Goal: Task Accomplishment & Management: Manage account settings

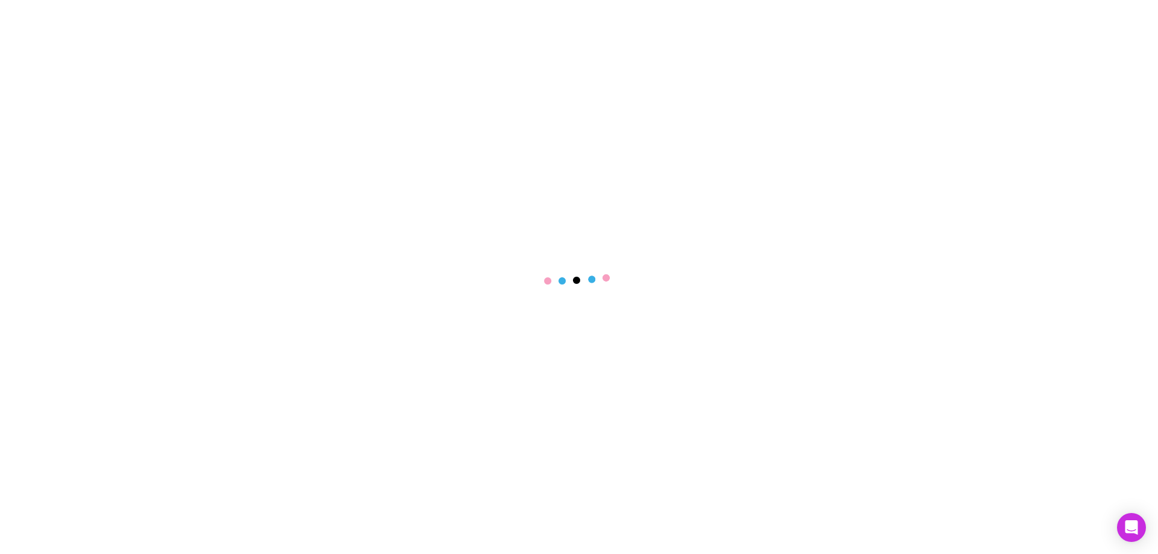
select select "****"
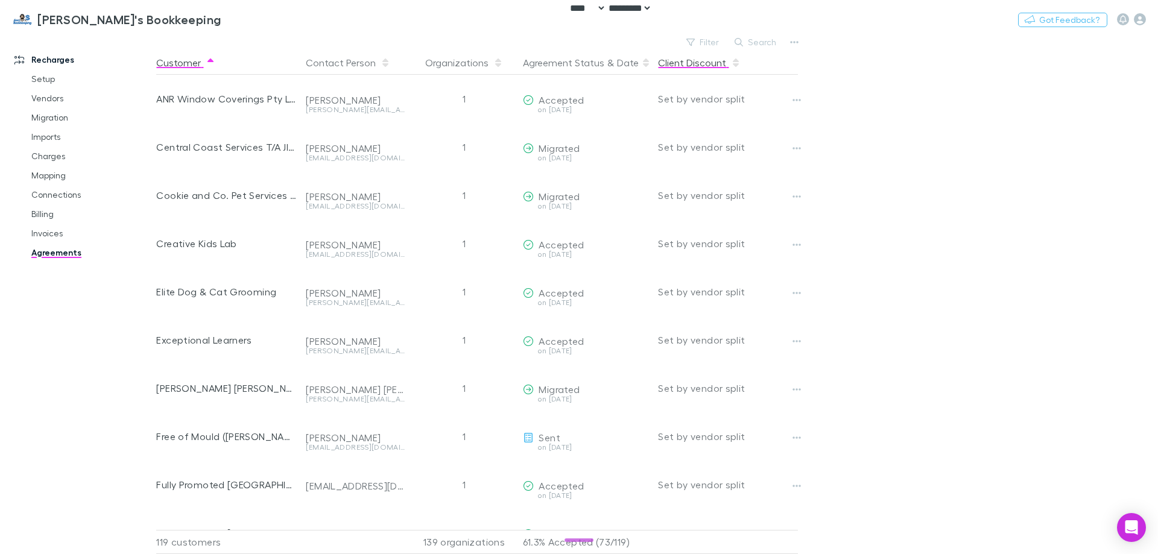
click at [702, 52] on button "Client Discount" at bounding box center [699, 63] width 83 height 24
click at [233, 13] on button "Switch company" at bounding box center [273, 19] width 80 height 14
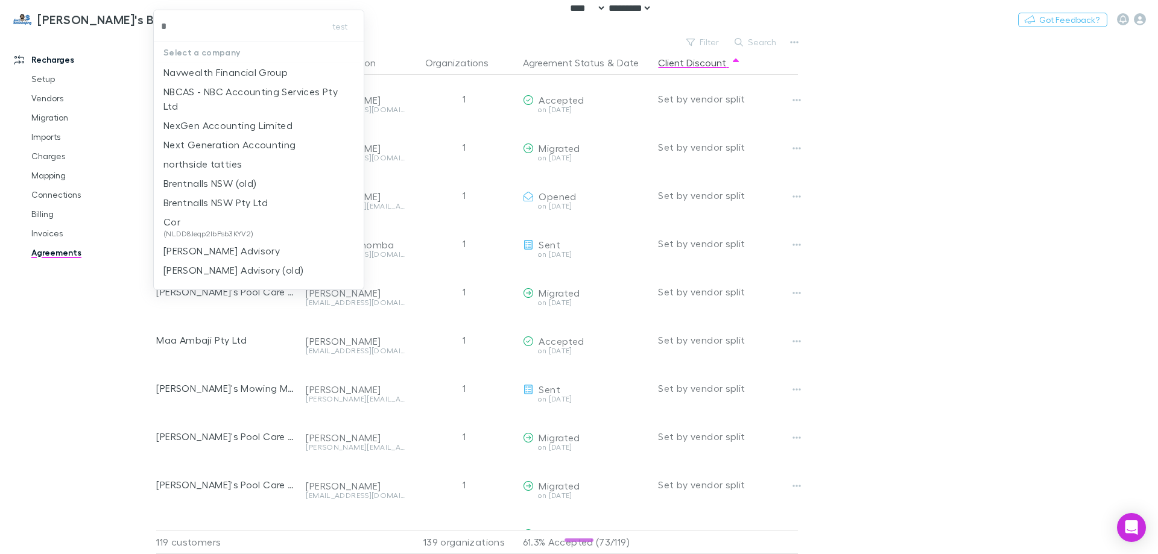
type input "**"
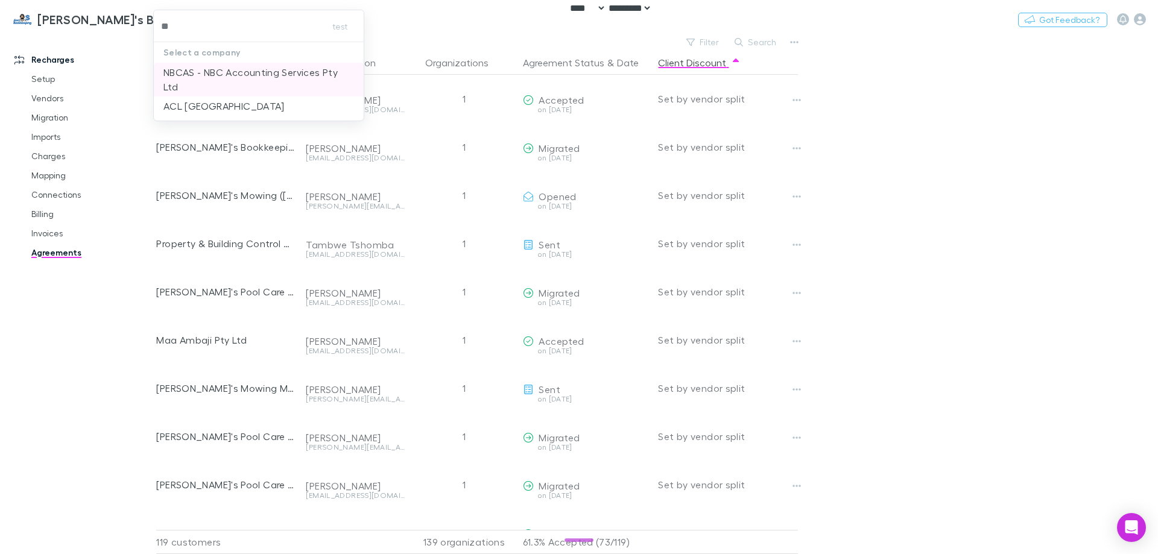
click at [216, 87] on p "NBCAS - NBC Accounting Services Pty Ltd" at bounding box center [258, 79] width 191 height 29
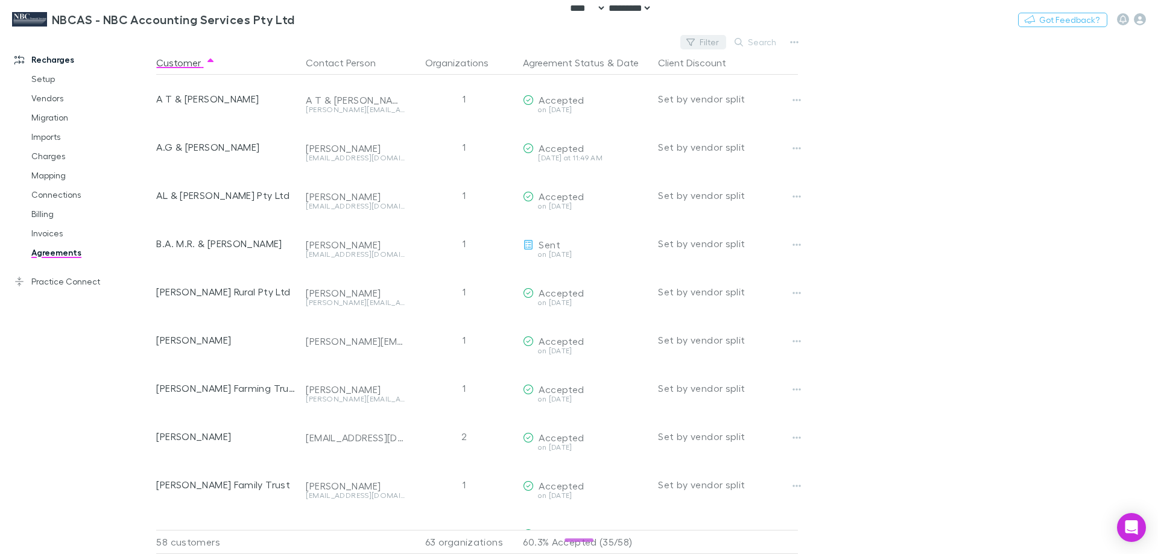
click at [700, 40] on button "Filter" at bounding box center [703, 42] width 46 height 14
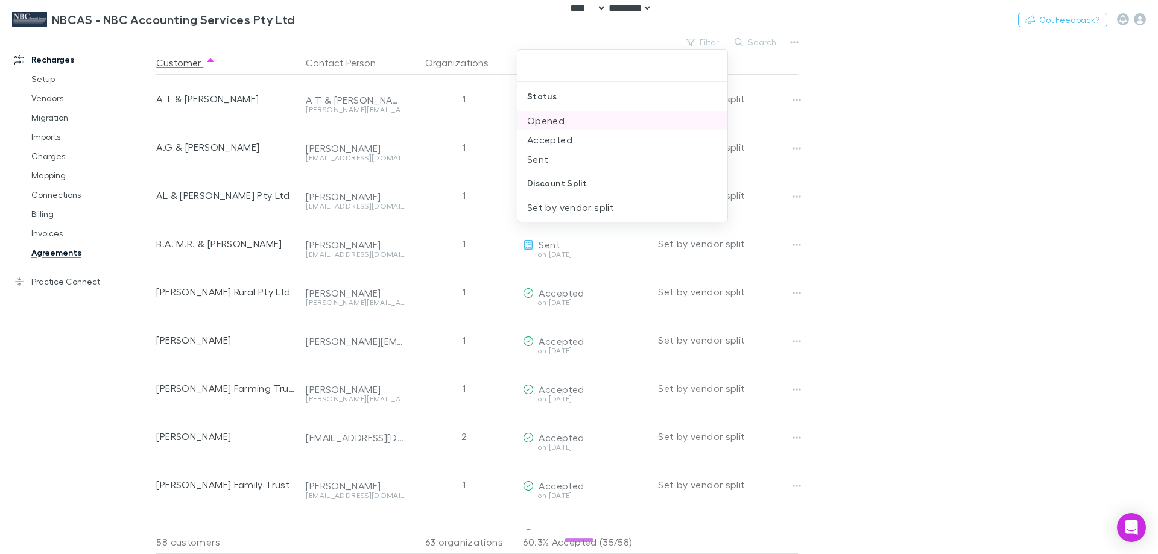
click at [554, 125] on li "Opened" at bounding box center [623, 120] width 210 height 19
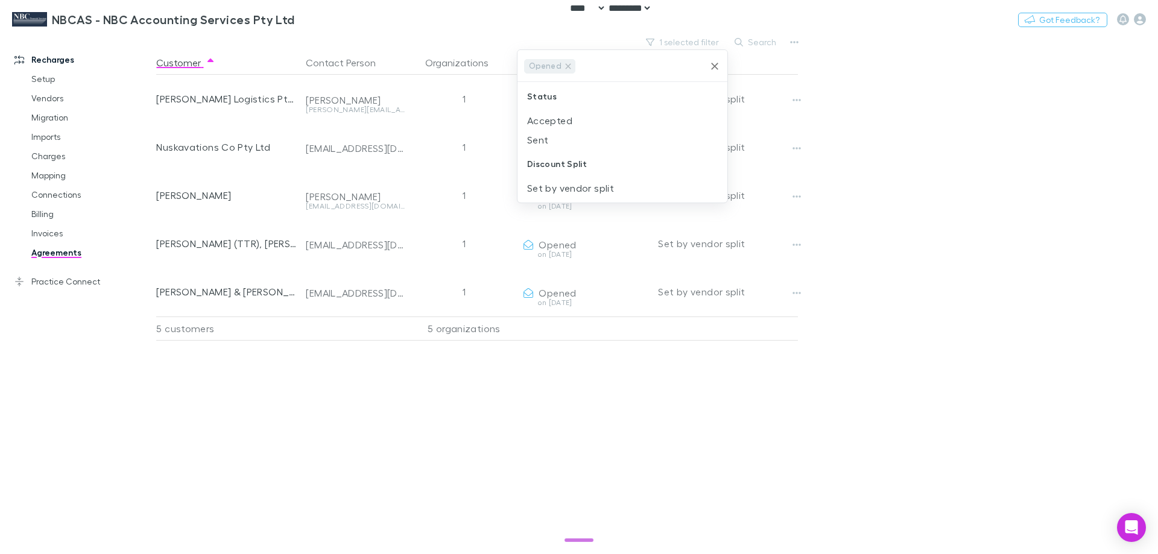
click at [554, 125] on li "Accepted" at bounding box center [623, 120] width 210 height 19
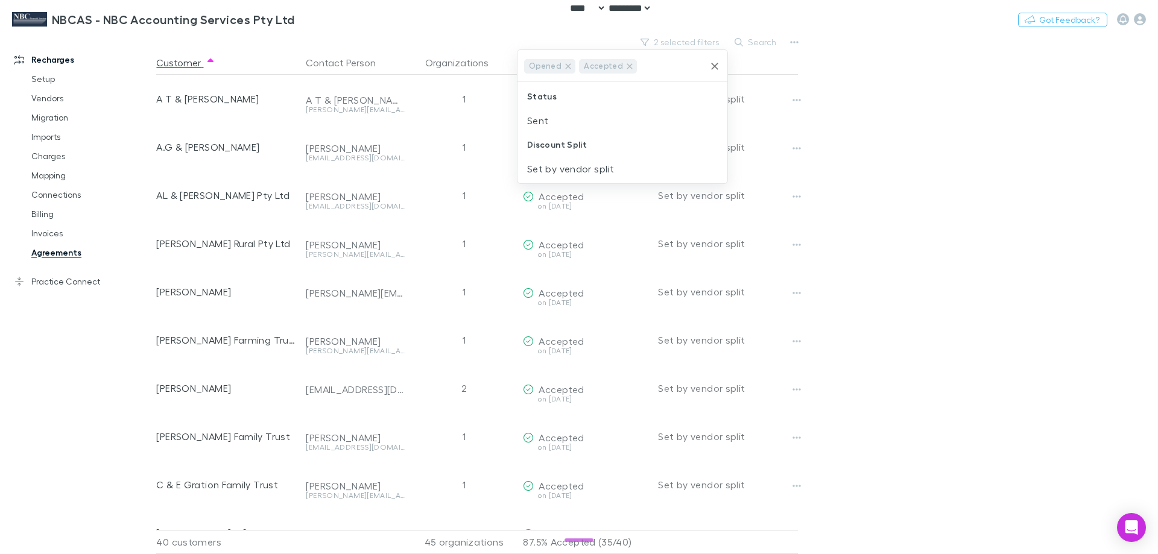
click at [554, 125] on li "Sent" at bounding box center [623, 120] width 210 height 19
click at [878, 130] on div at bounding box center [579, 277] width 1158 height 554
click at [854, 134] on main "3 selected filters Search Customer Contact Person Organizations Agreement Statu…" at bounding box center [657, 294] width 1002 height 521
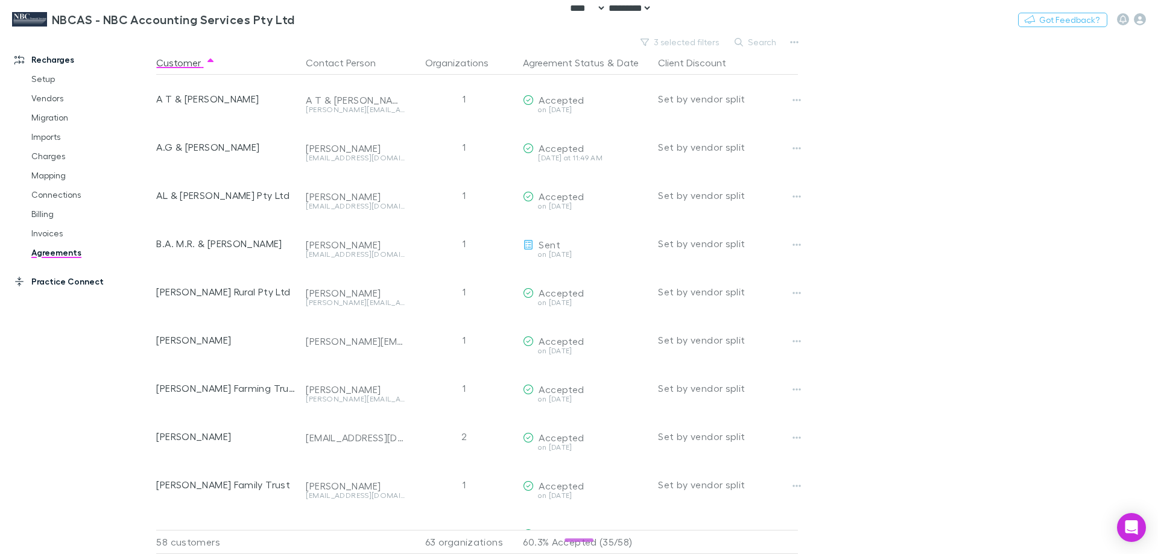
click at [66, 279] on link "Practice Connect" at bounding box center [82, 281] width 160 height 19
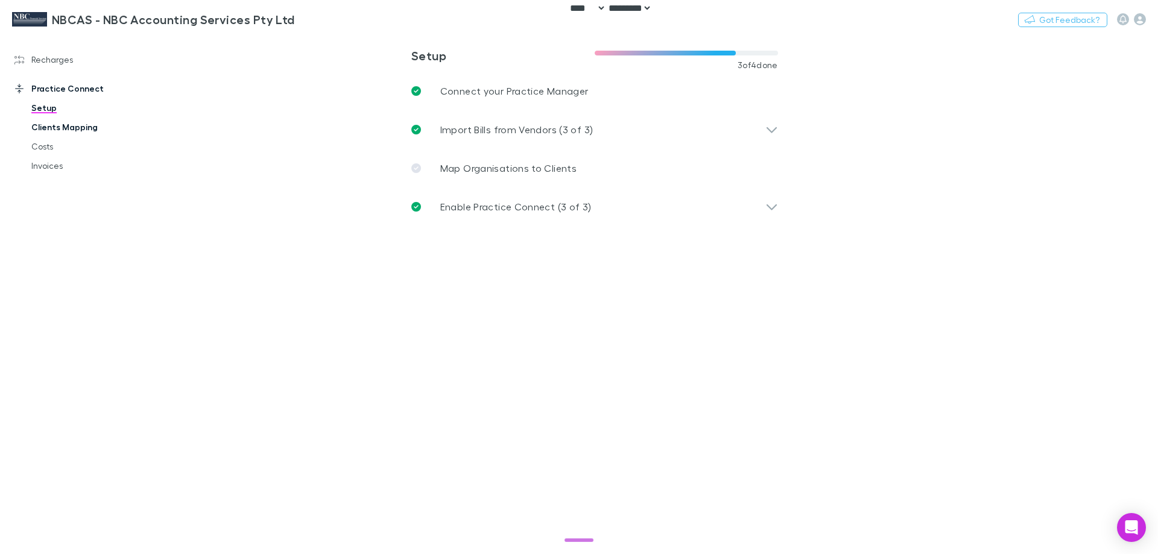
click at [52, 131] on link "Clients Mapping" at bounding box center [91, 127] width 144 height 19
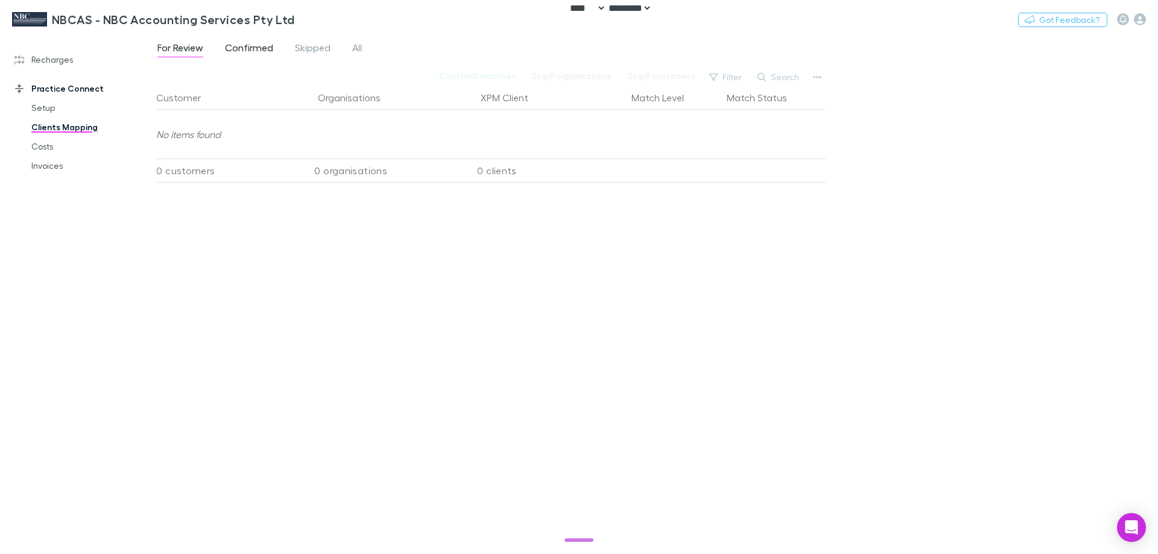
click at [247, 45] on span "Confirmed" at bounding box center [249, 50] width 48 height 16
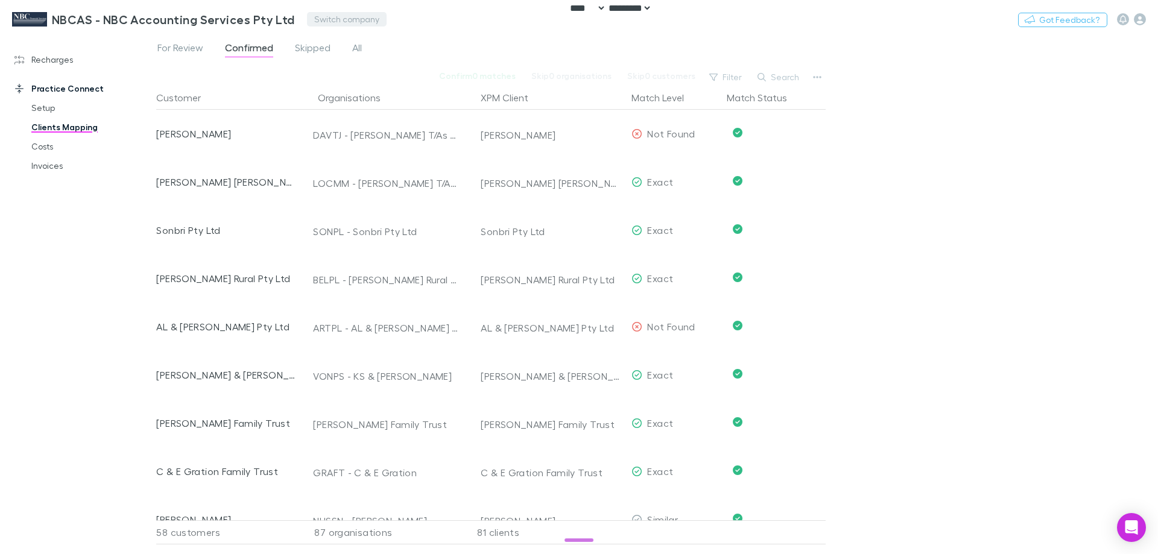
click at [336, 15] on button "Switch company" at bounding box center [347, 19] width 80 height 14
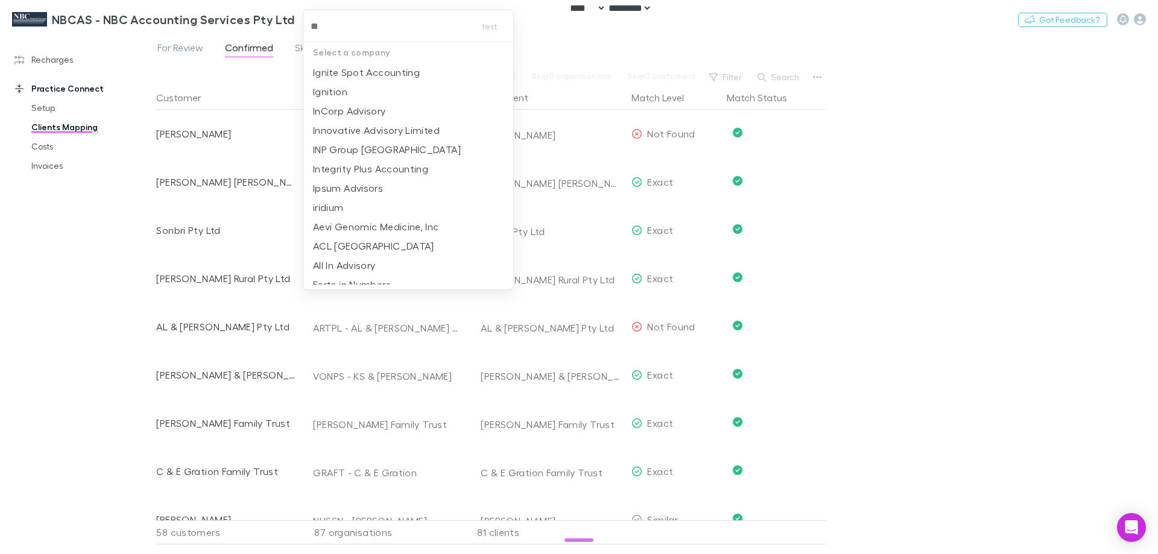
type input "***"
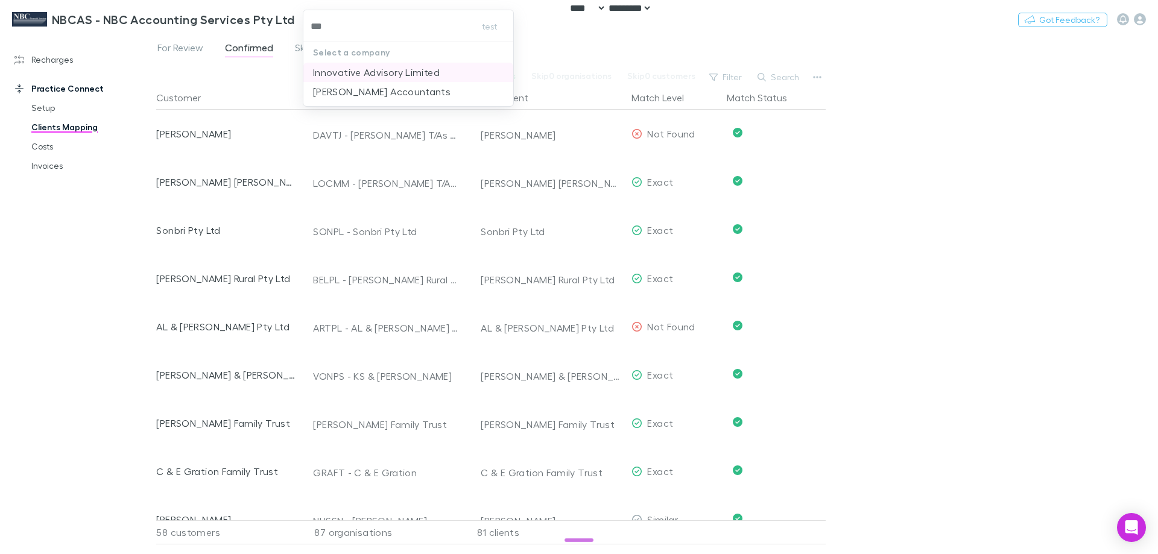
click at [408, 72] on p "Innovative Advisory Limited" at bounding box center [376, 72] width 127 height 14
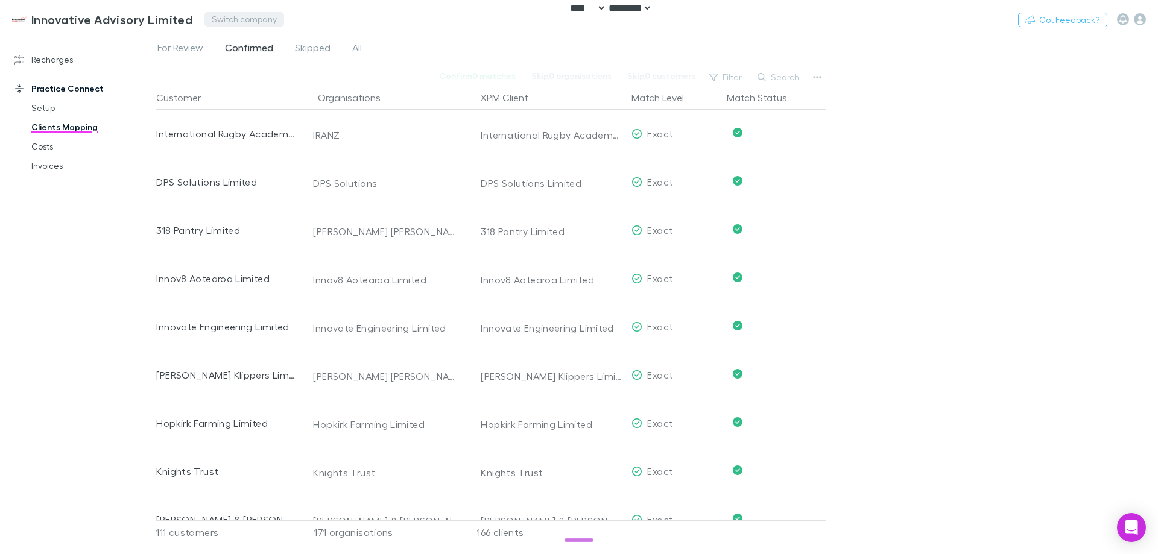
click at [238, 16] on button "Switch company" at bounding box center [244, 19] width 80 height 14
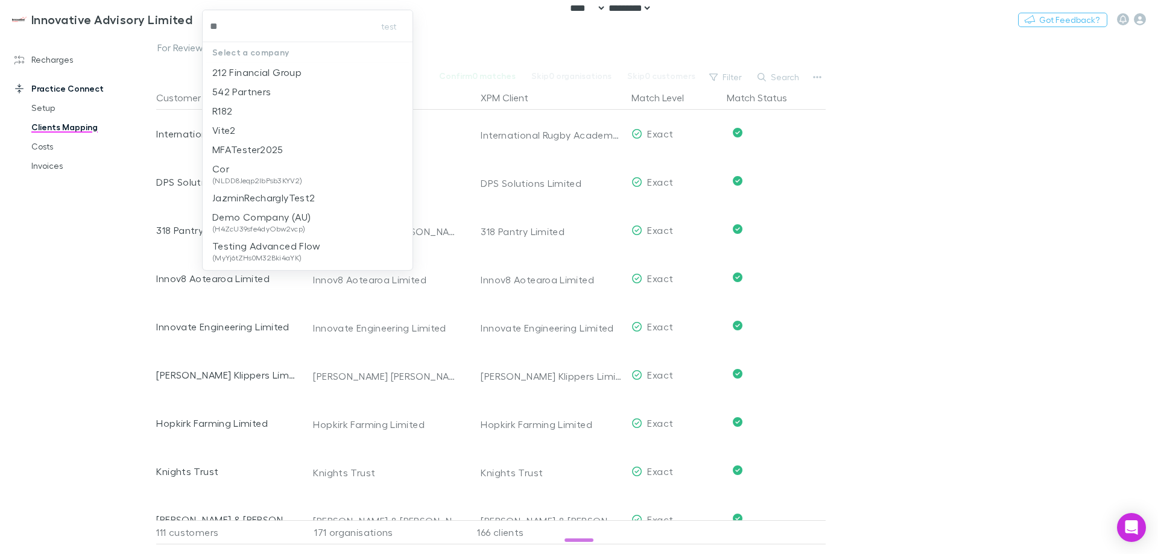
type input "***"
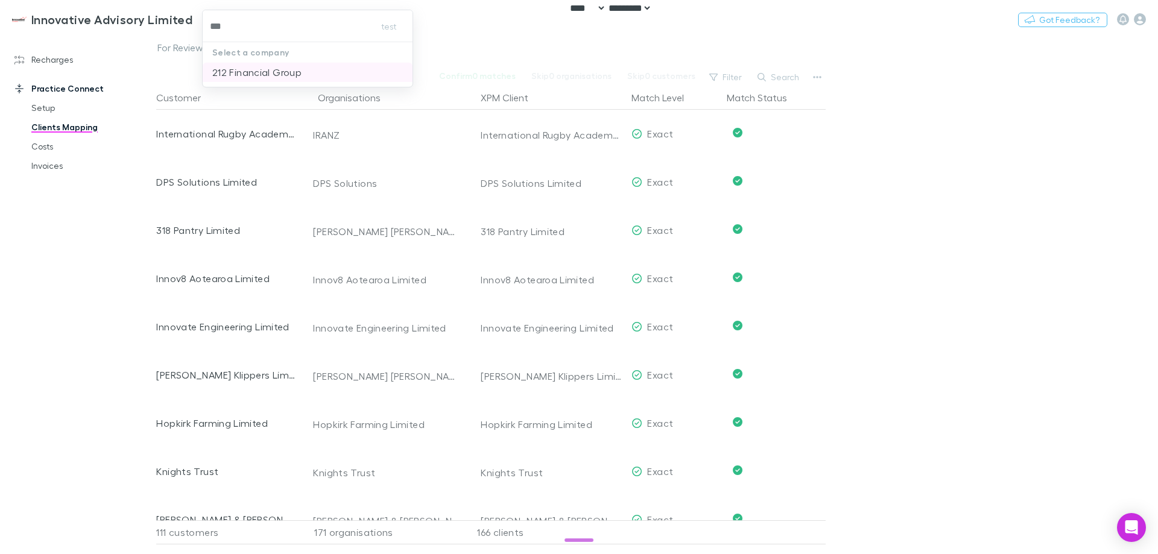
click at [245, 65] on p "212 Financial Group" at bounding box center [256, 72] width 89 height 14
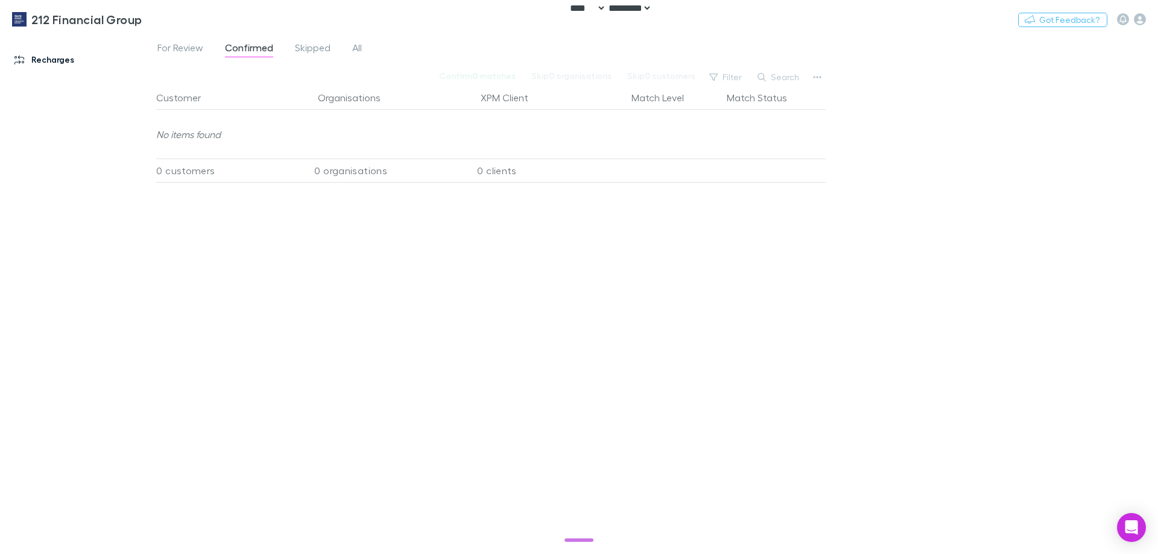
click at [69, 62] on link "Recharges" at bounding box center [82, 59] width 160 height 19
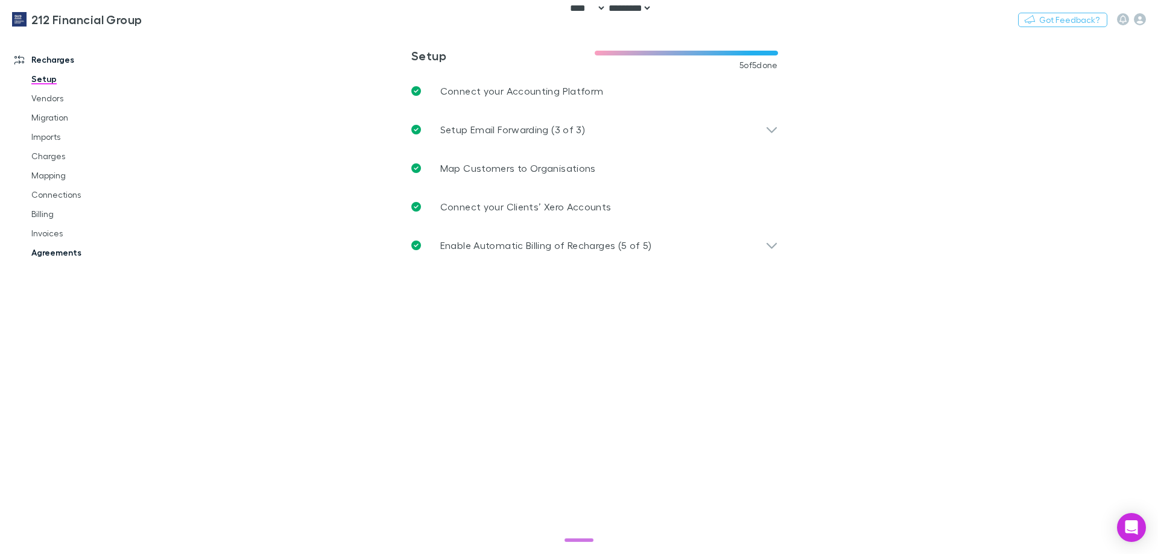
click at [49, 246] on link "Agreements" at bounding box center [91, 252] width 144 height 19
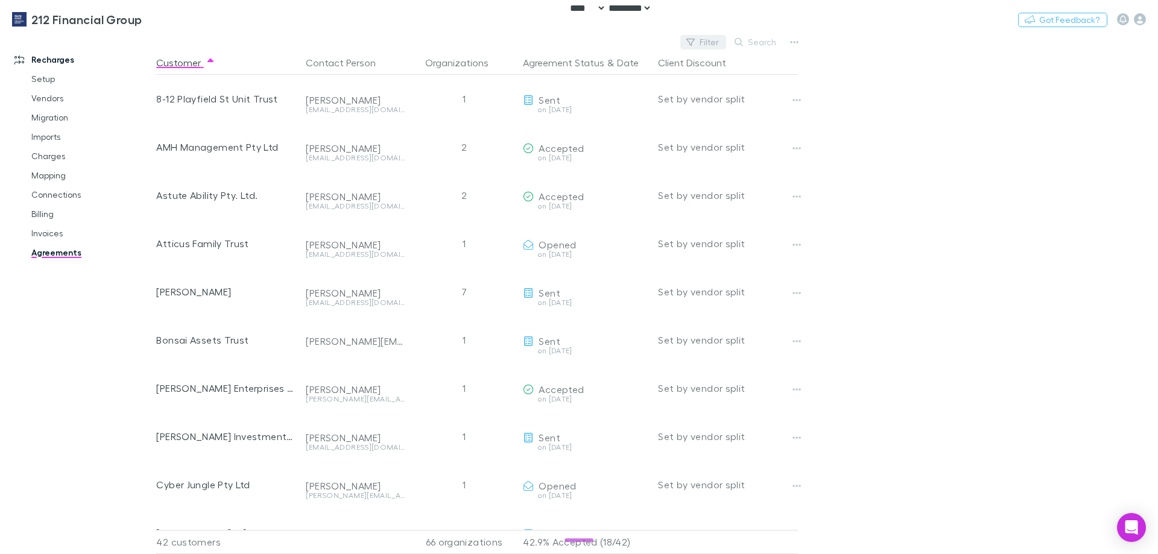
click at [716, 39] on button "Filter" at bounding box center [703, 42] width 46 height 14
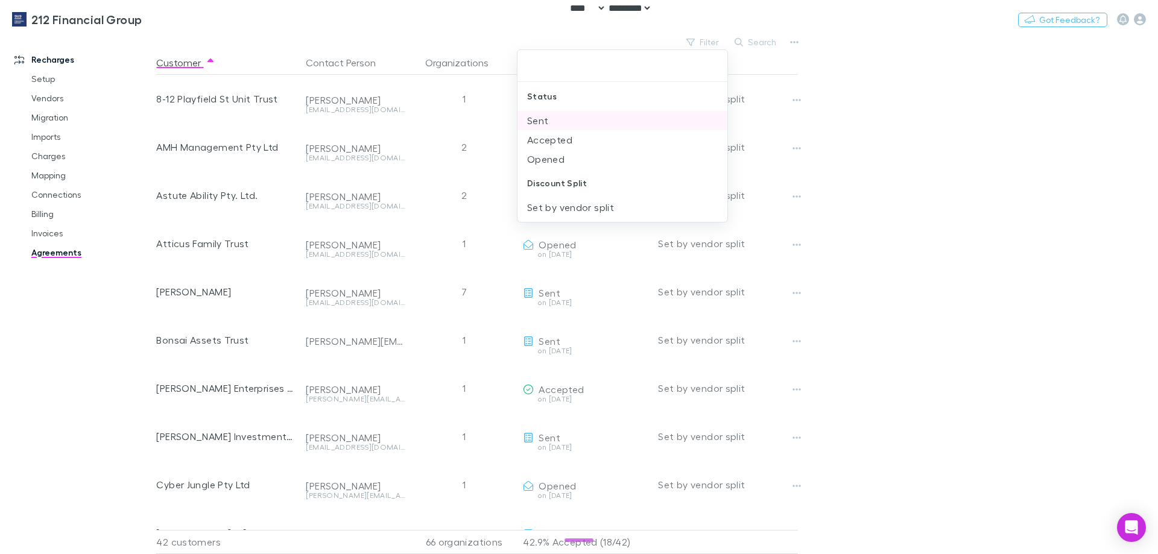
click at [591, 125] on li "Sent" at bounding box center [623, 120] width 210 height 19
click at [591, 125] on li "Accepted" at bounding box center [623, 120] width 210 height 19
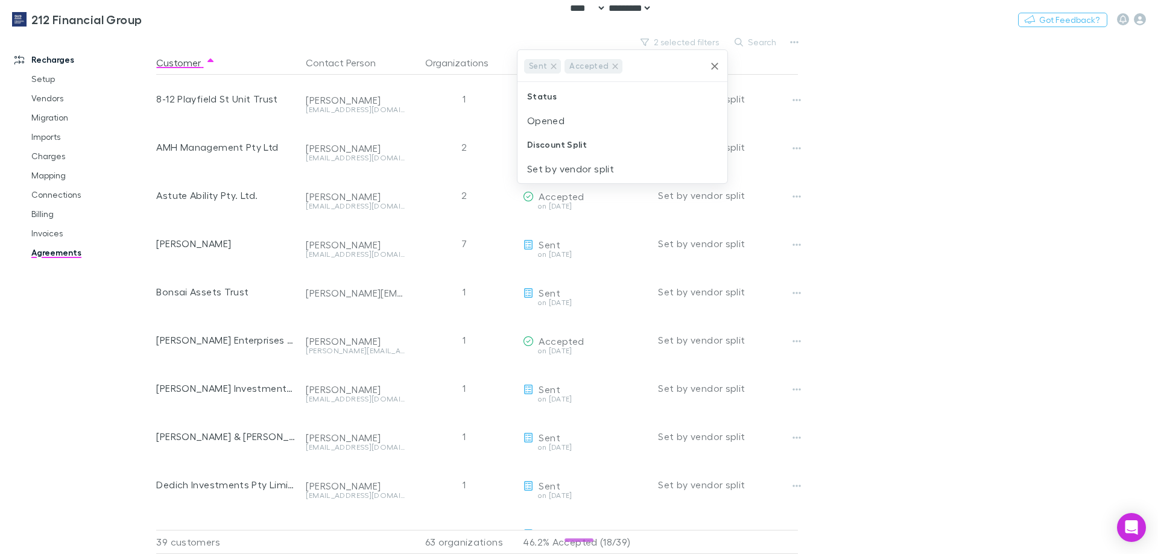
click at [591, 125] on li "Opened" at bounding box center [623, 120] width 210 height 19
drag, startPoint x: 921, startPoint y: 130, endPoint x: 917, endPoint y: 139, distance: 10.1
click at [921, 130] on div at bounding box center [579, 277] width 1158 height 554
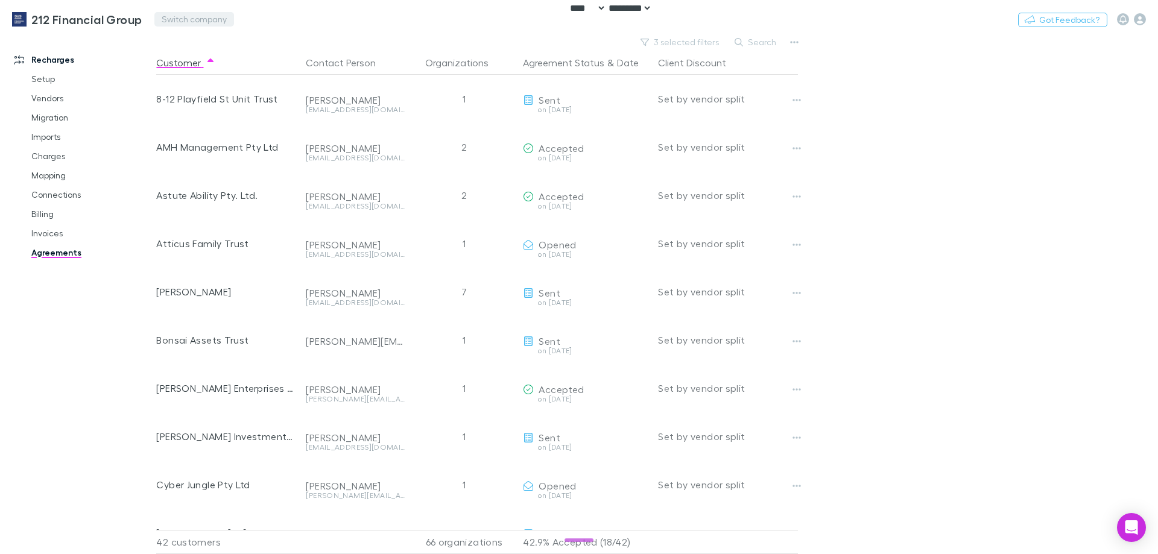
click at [206, 24] on button "Switch company" at bounding box center [194, 19] width 80 height 14
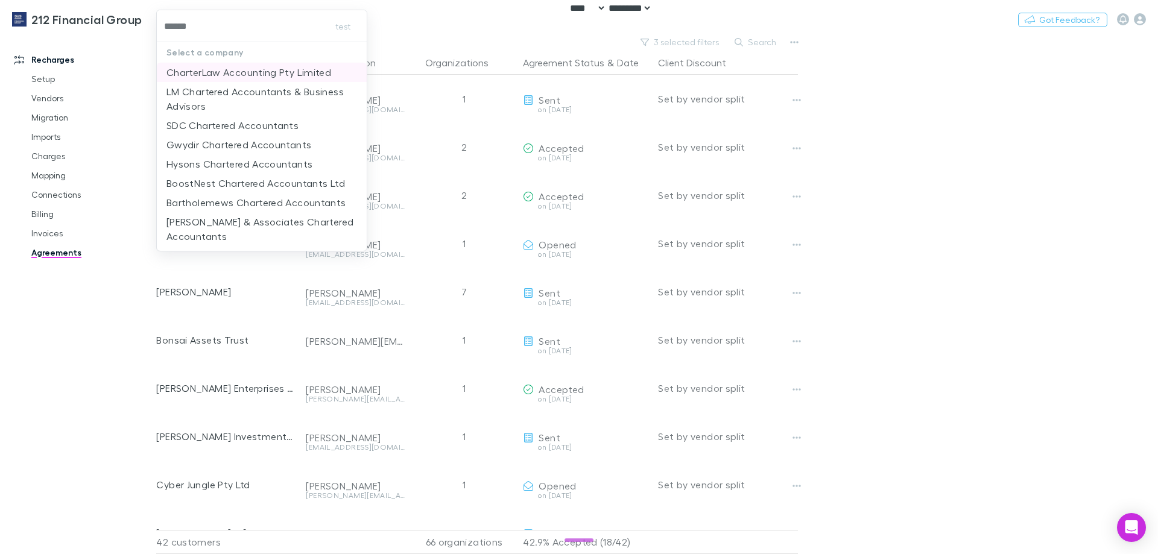
type input "*******"
click at [242, 71] on p "CharterLaw Accounting Pty Limited" at bounding box center [248, 72] width 165 height 14
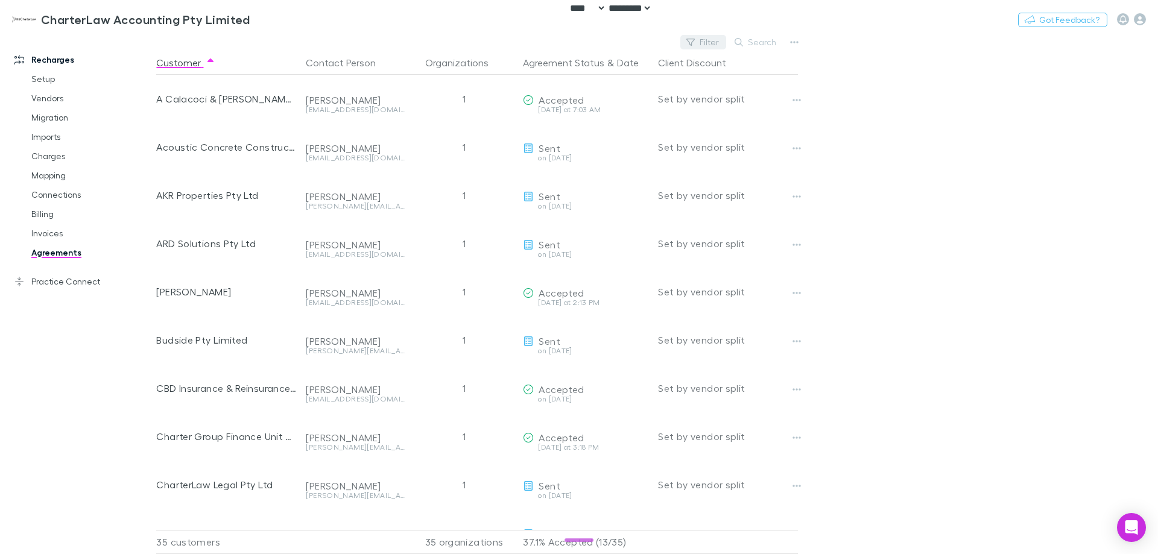
click at [698, 39] on button "Filter" at bounding box center [703, 42] width 46 height 14
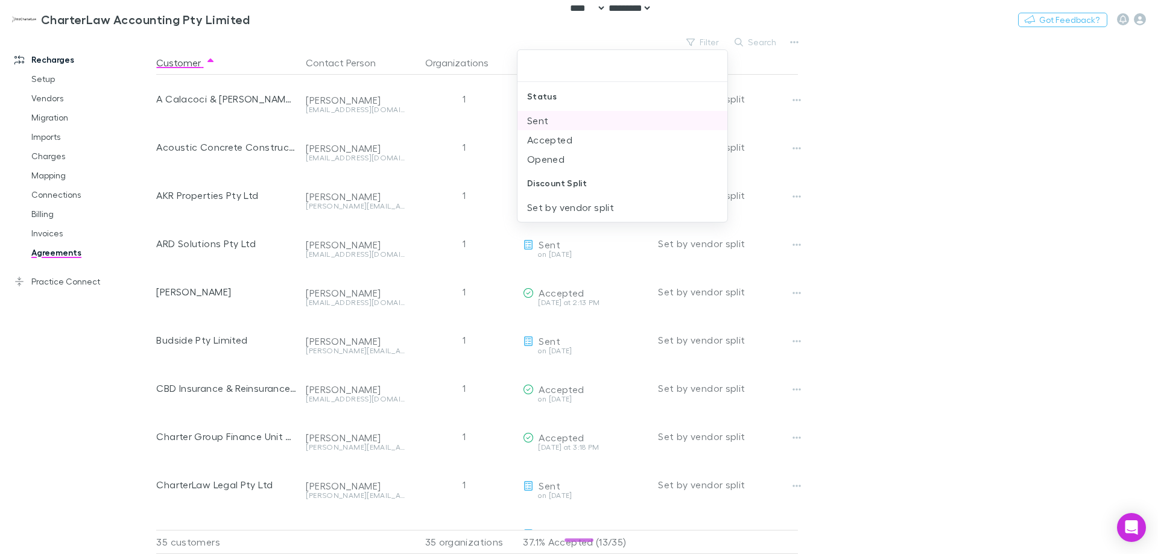
click at [589, 119] on li "Sent" at bounding box center [623, 120] width 210 height 19
click at [589, 119] on li "Accepted" at bounding box center [623, 120] width 210 height 19
click at [589, 122] on li "Opened" at bounding box center [623, 120] width 210 height 19
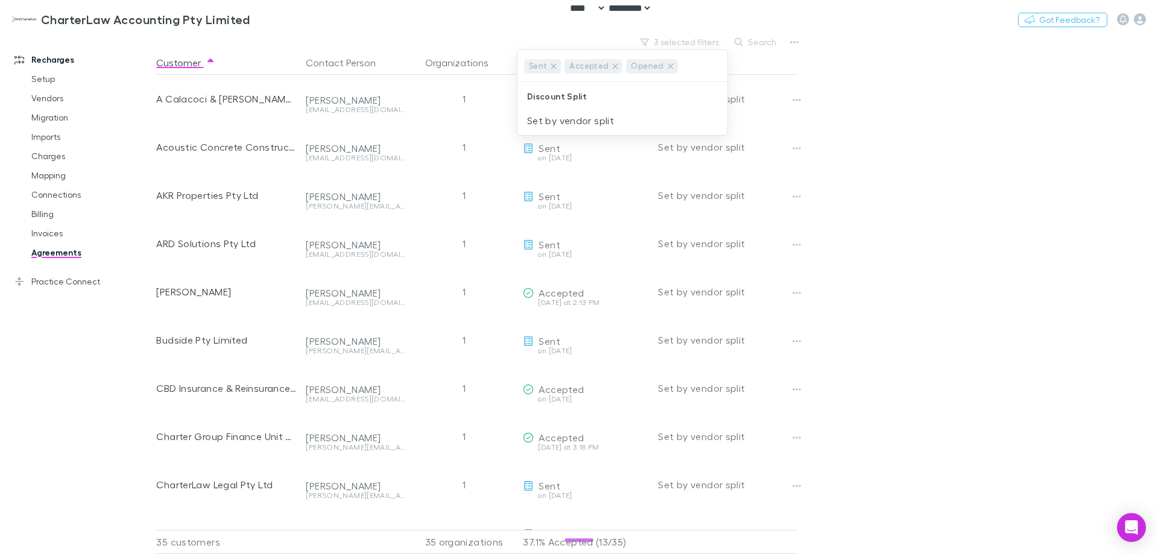
click at [825, 153] on div at bounding box center [579, 277] width 1158 height 554
click at [694, 39] on button "3 selected filters" at bounding box center [681, 42] width 92 height 14
click at [712, 67] on icon "Clear" at bounding box center [715, 66] width 12 height 12
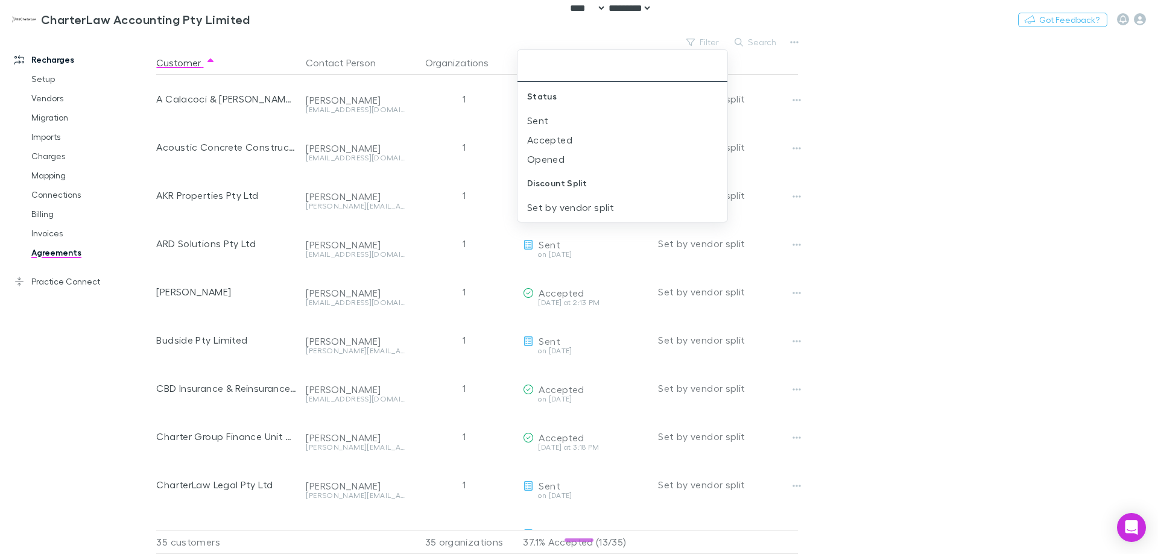
click at [899, 239] on div at bounding box center [579, 277] width 1158 height 554
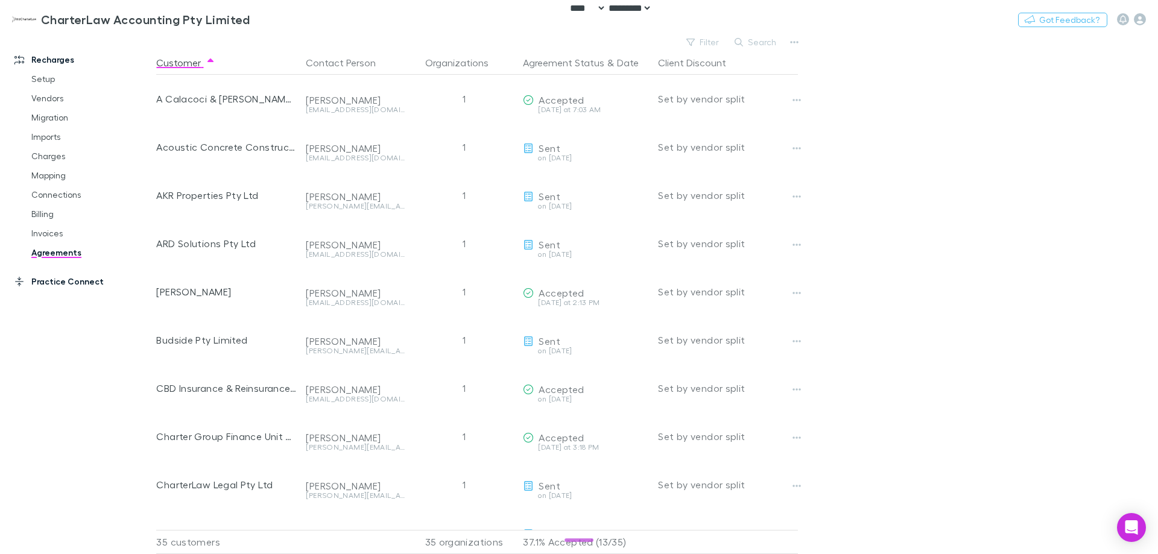
click at [77, 280] on link "Practice Connect" at bounding box center [82, 281] width 160 height 19
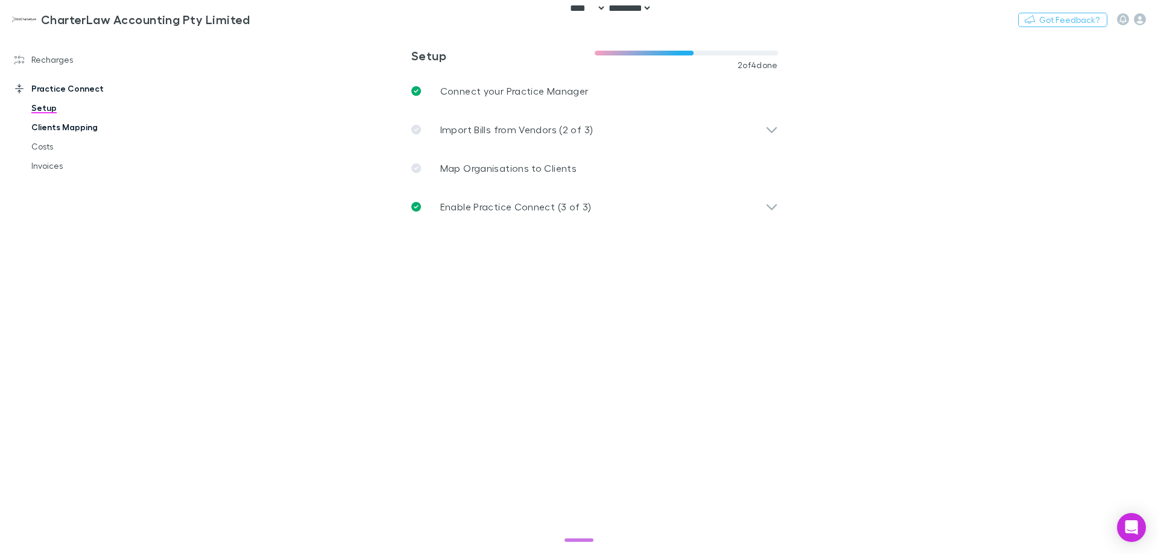
click at [67, 127] on link "Clients Mapping" at bounding box center [91, 127] width 144 height 19
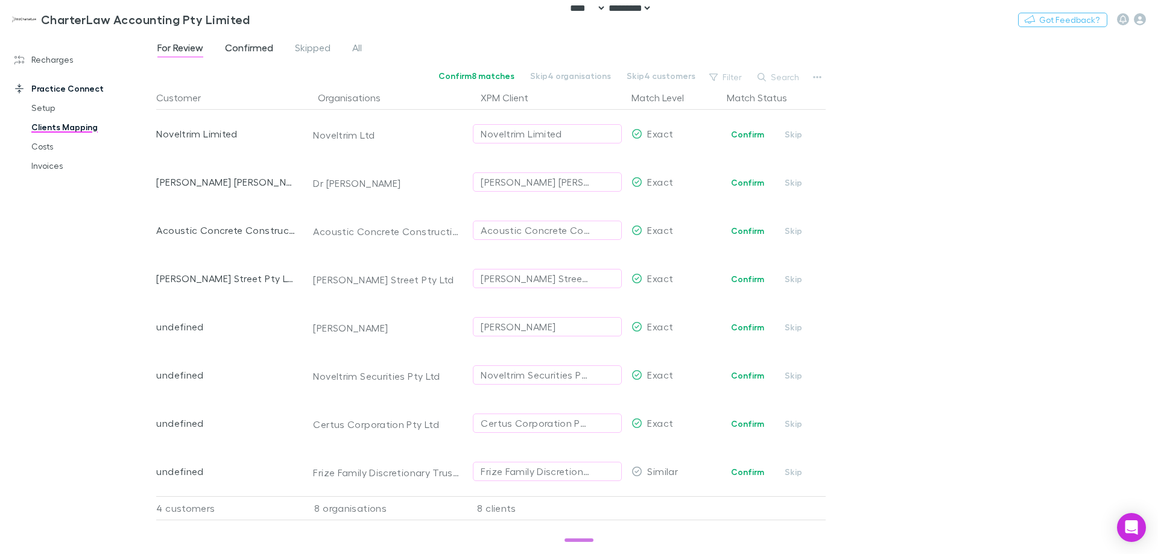
click at [254, 48] on span "Confirmed" at bounding box center [249, 50] width 48 height 16
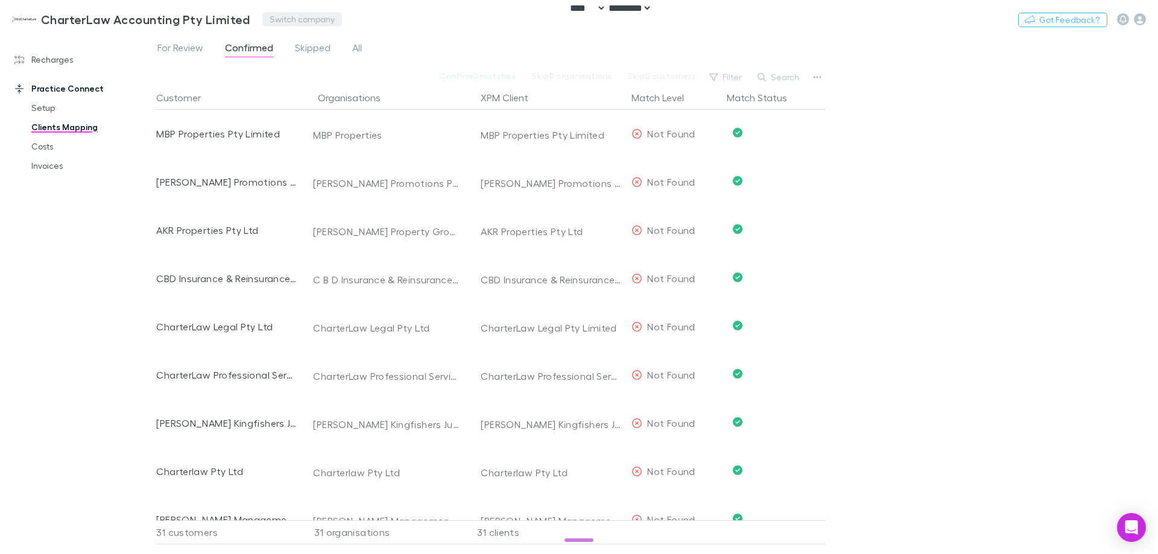
click at [285, 20] on button "Switch company" at bounding box center [302, 19] width 80 height 14
type input "****"
click at [342, 81] on li "A Squared Advisers Pty Ltd" at bounding box center [364, 72] width 210 height 19
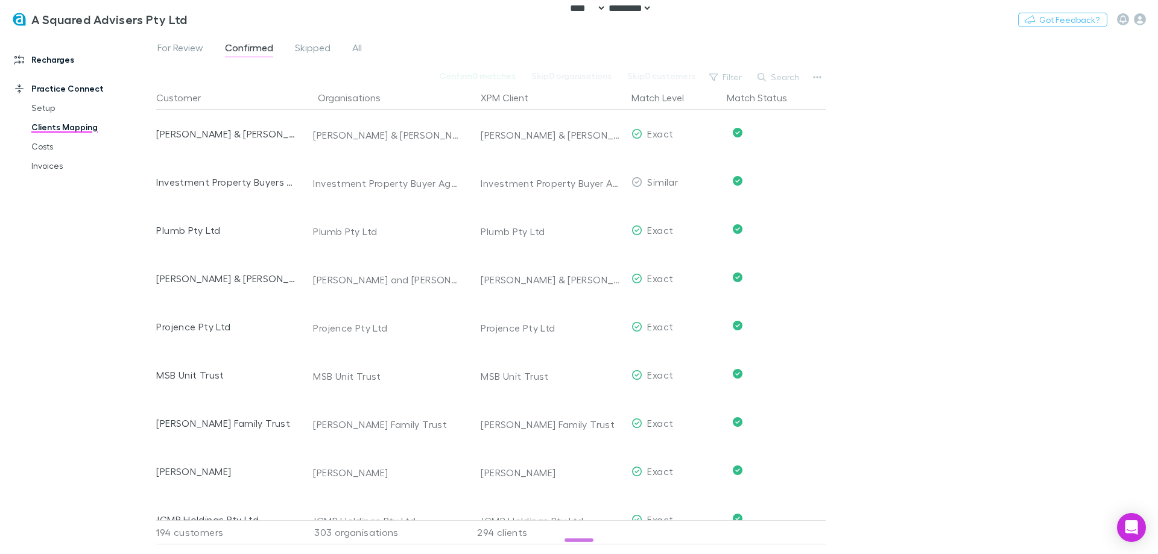
click at [62, 59] on link "Recharges" at bounding box center [82, 59] width 160 height 19
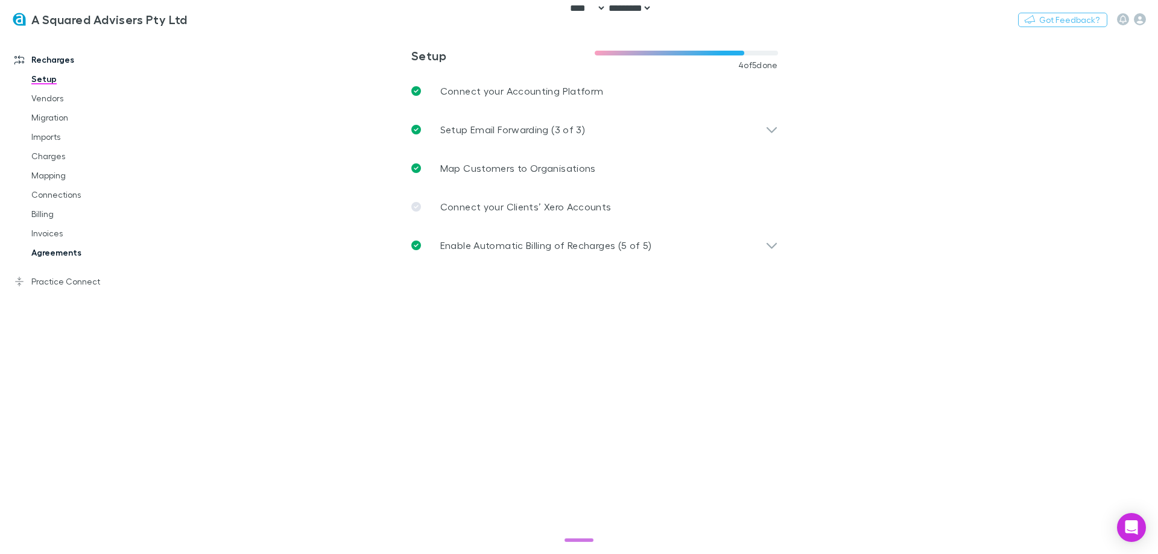
click at [68, 249] on link "Agreements" at bounding box center [91, 252] width 144 height 19
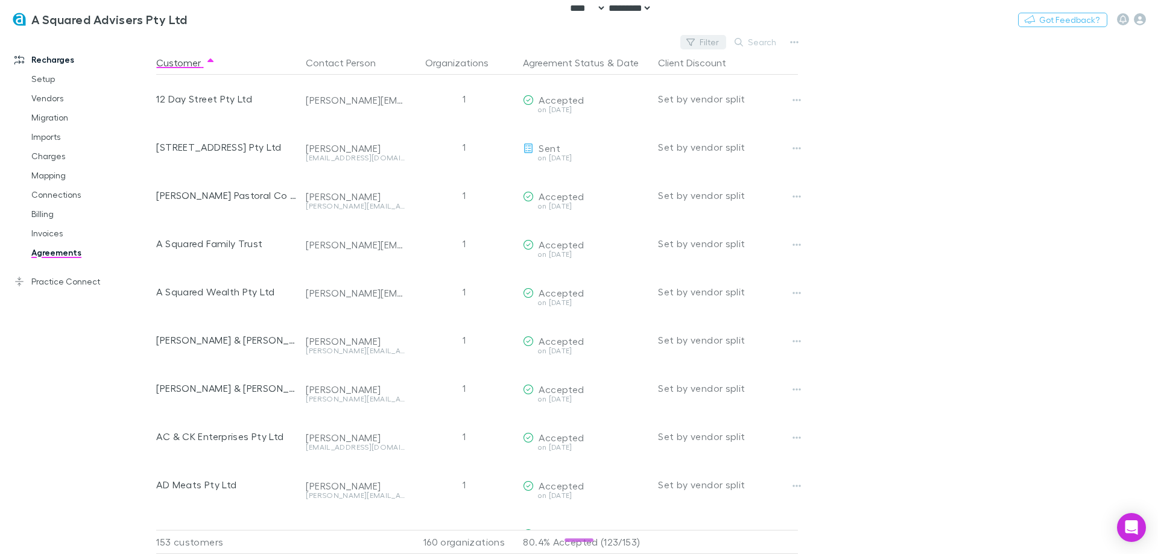
click at [711, 43] on button "Filter" at bounding box center [703, 42] width 46 height 14
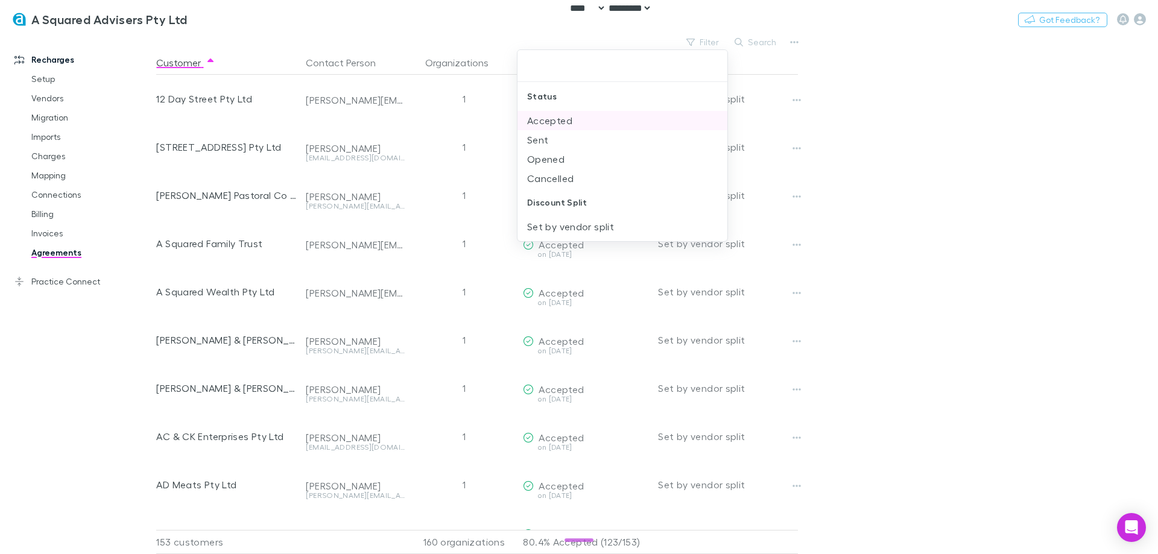
click at [598, 112] on li "Accepted" at bounding box center [623, 120] width 210 height 19
click at [597, 117] on li "Sent" at bounding box center [623, 120] width 210 height 19
click at [597, 117] on li "Opened" at bounding box center [623, 120] width 210 height 19
click at [890, 153] on div at bounding box center [579, 277] width 1158 height 554
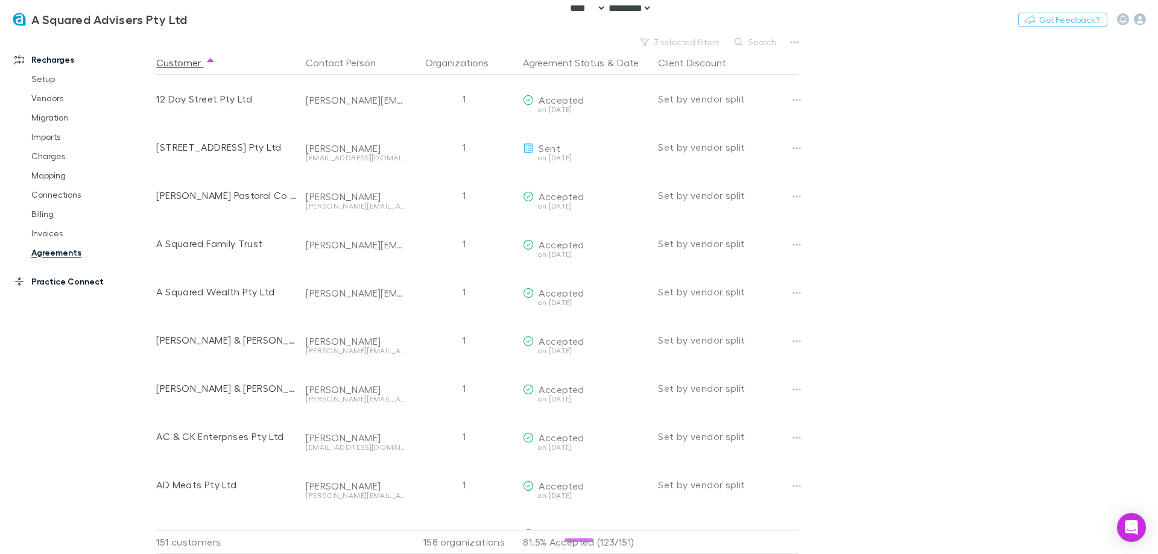
click at [87, 280] on link "Practice Connect" at bounding box center [82, 281] width 160 height 19
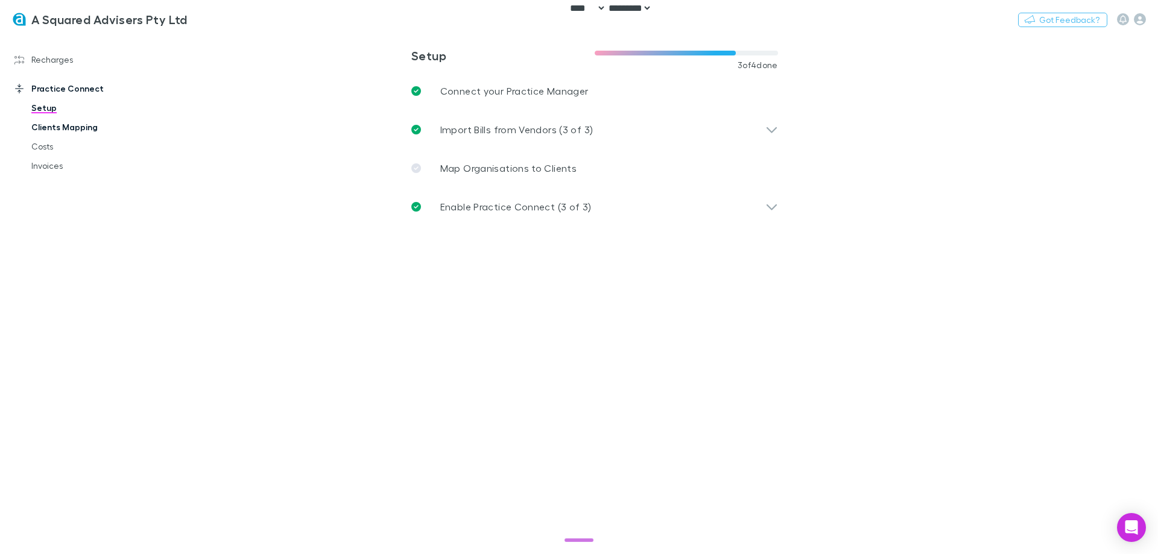
click at [75, 130] on link "Clients Mapping" at bounding box center [91, 127] width 144 height 19
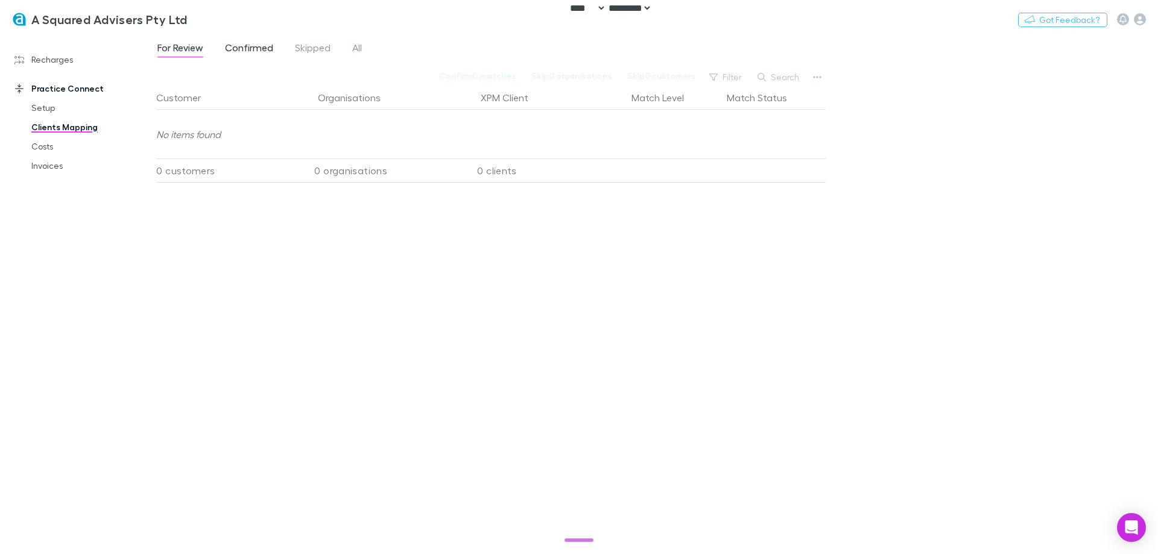
click at [268, 43] on span "Confirmed" at bounding box center [249, 50] width 48 height 16
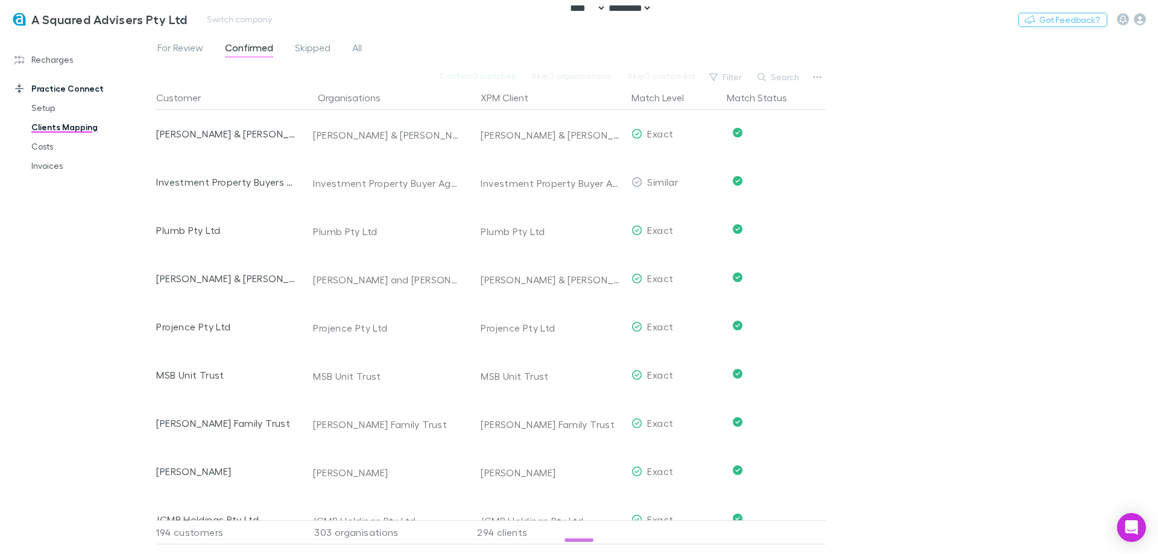
click at [226, 27] on div "A Squared Advisers Pty Ltd Switch company Nothing Got Feedback?" at bounding box center [579, 19] width 1158 height 39
click at [227, 24] on button "Switch company" at bounding box center [240, 19] width 80 height 14
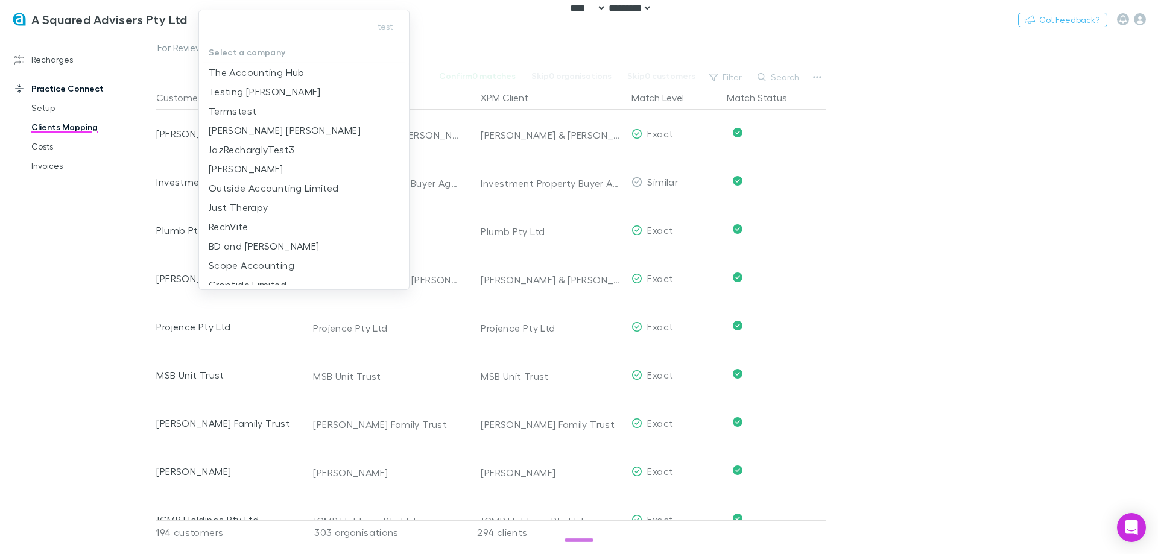
type input "**********"
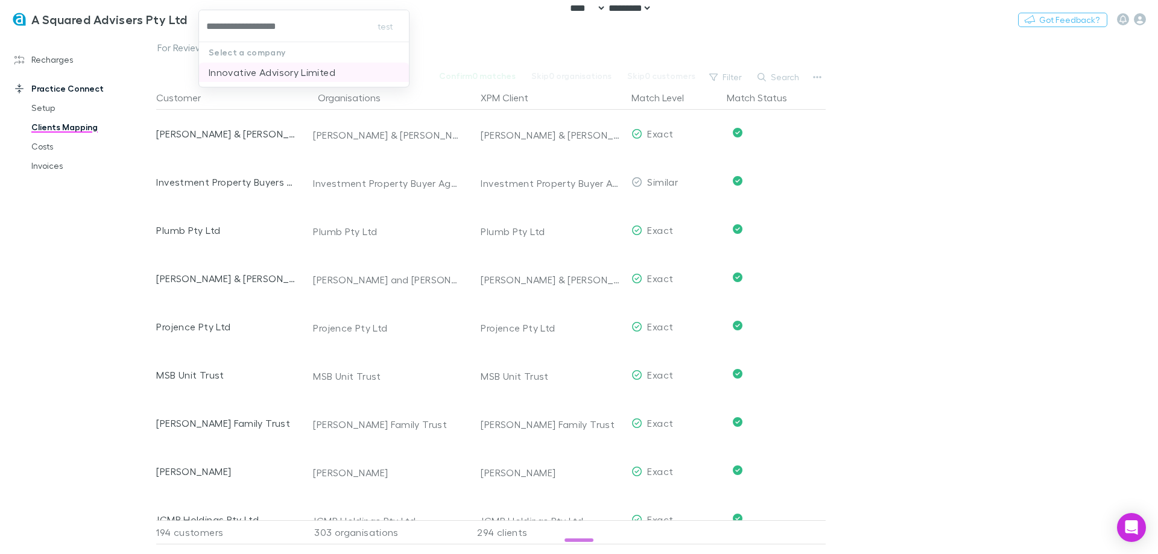
click at [250, 68] on p "Innovative Advisory Limited" at bounding box center [272, 72] width 127 height 14
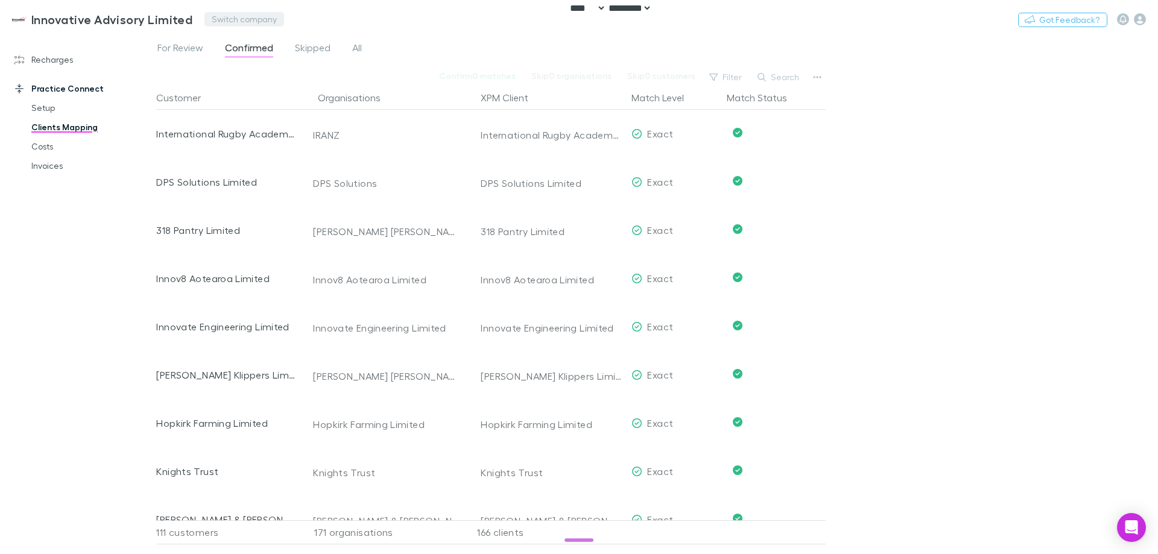
click at [215, 17] on button "Switch company" at bounding box center [244, 19] width 80 height 14
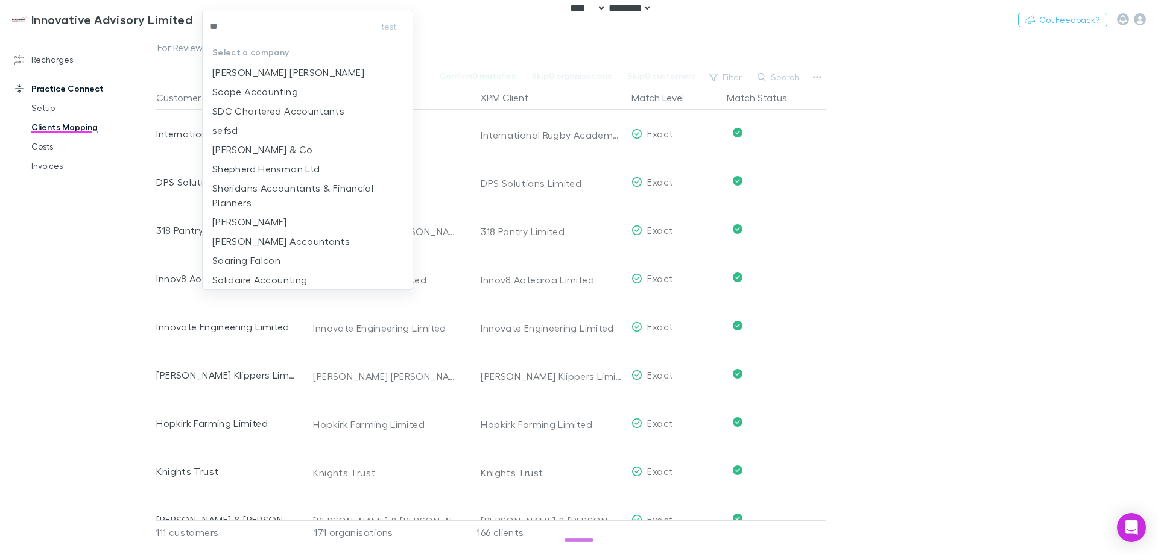
type input "***"
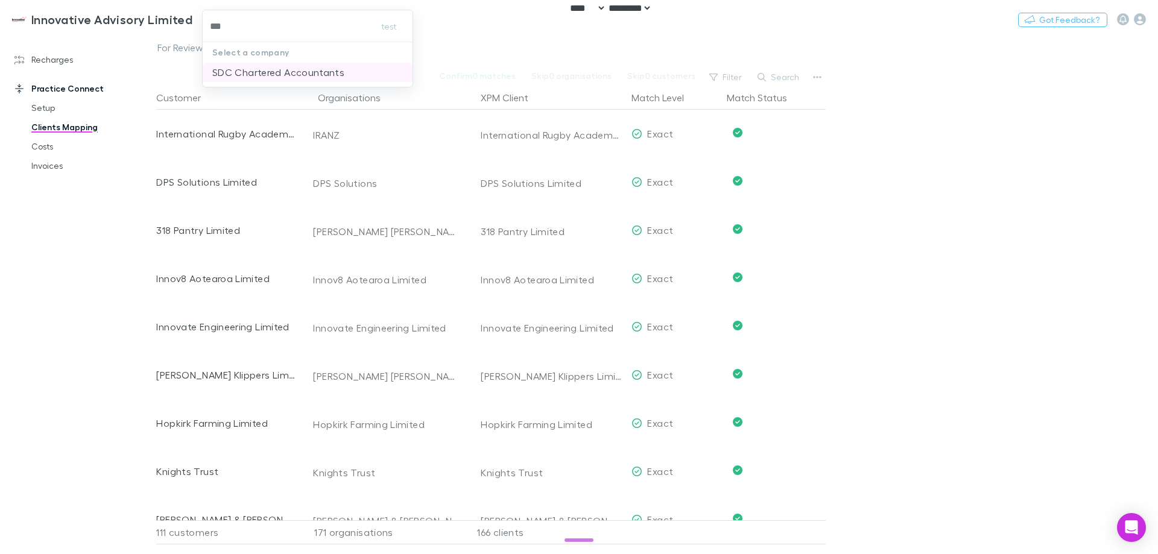
click at [243, 68] on p "SDC Chartered Accountants" at bounding box center [278, 72] width 132 height 14
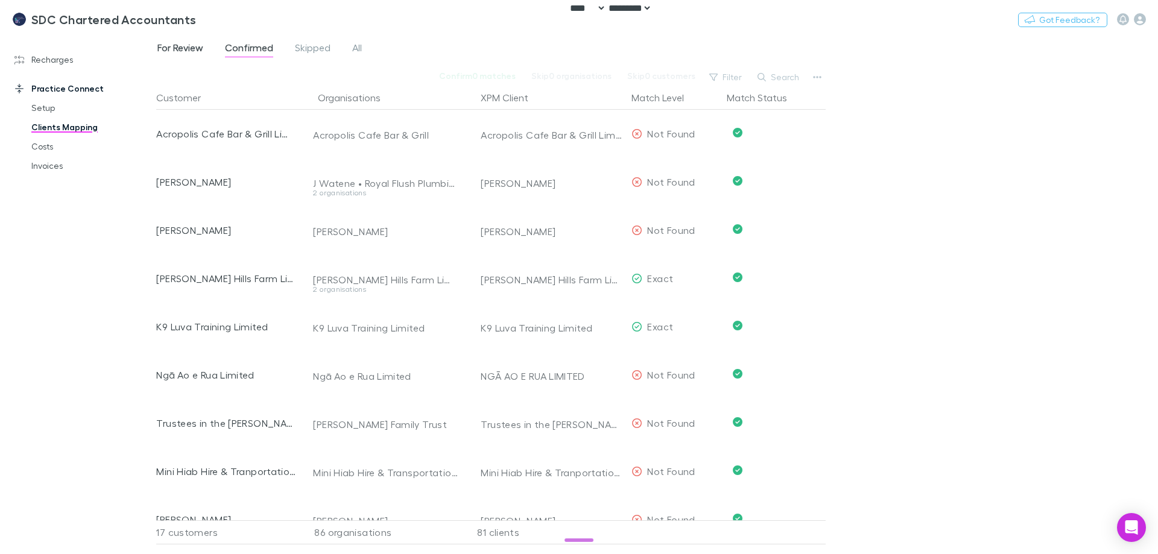
click at [182, 49] on span "For Review" at bounding box center [180, 50] width 46 height 16
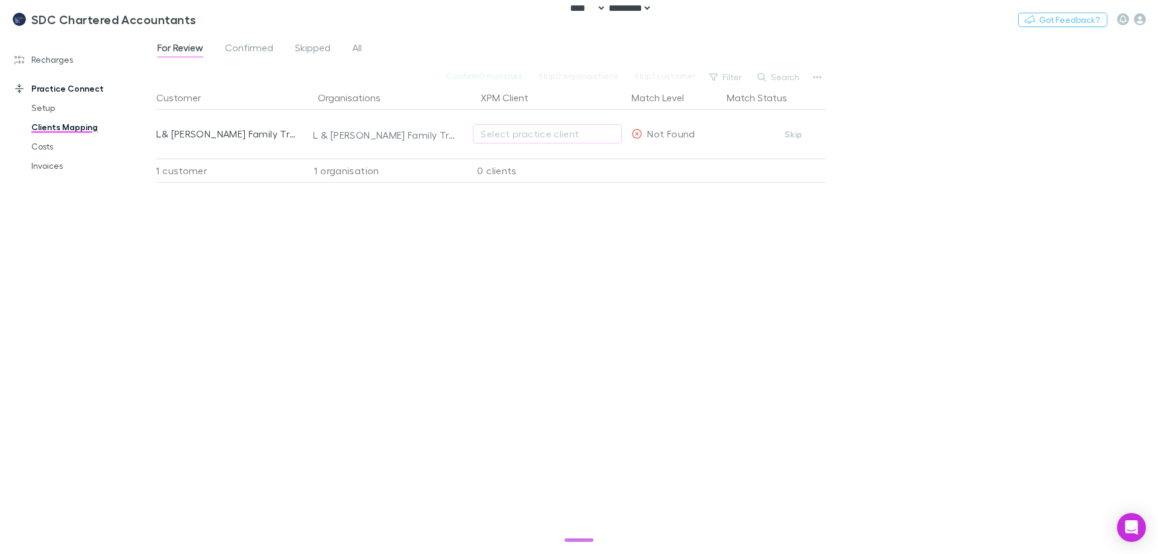
click at [252, 52] on span "Confirmed" at bounding box center [249, 50] width 48 height 16
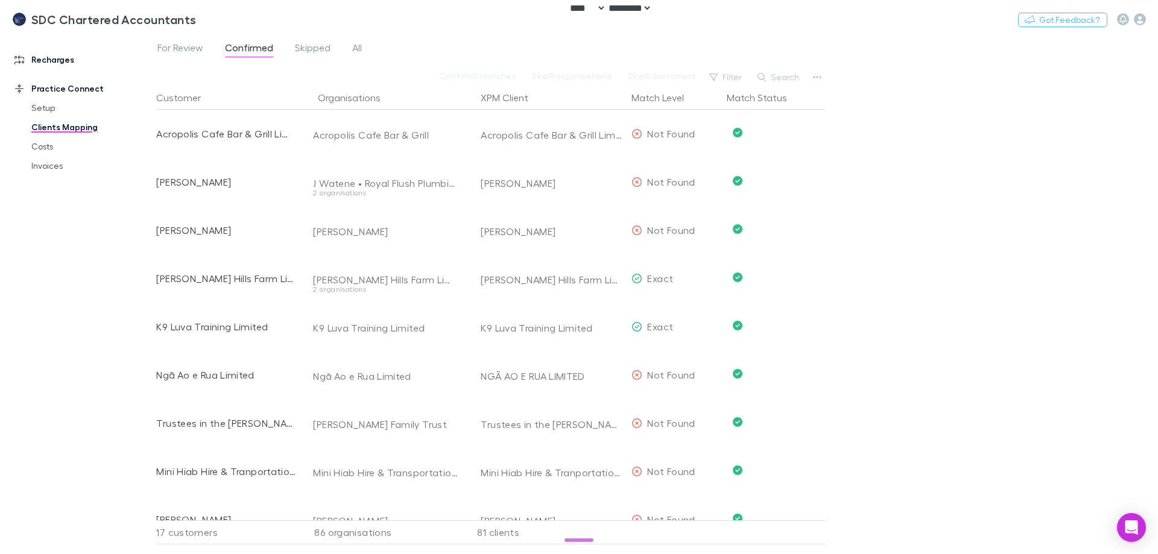
click at [61, 59] on link "Recharges" at bounding box center [82, 59] width 160 height 19
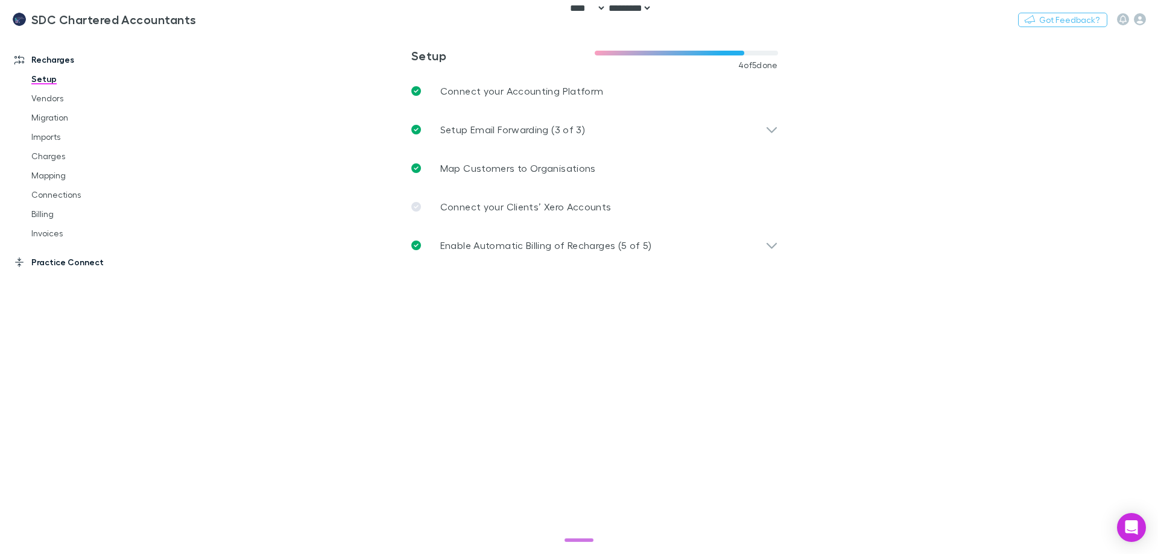
click at [57, 265] on link "Practice Connect" at bounding box center [82, 262] width 160 height 19
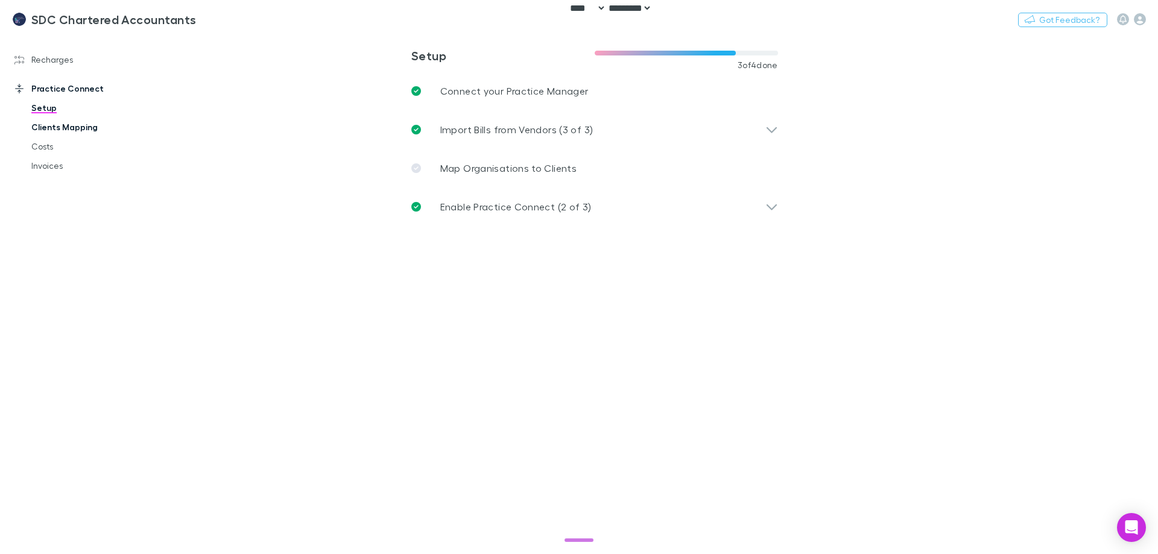
click at [68, 128] on link "Clients Mapping" at bounding box center [91, 127] width 144 height 19
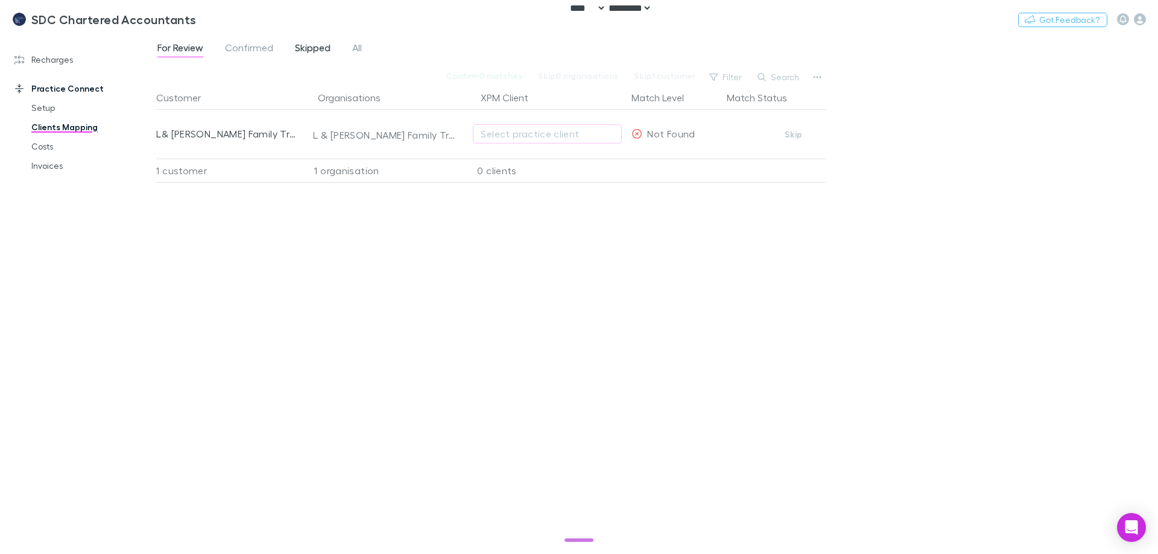
click at [317, 42] on span "Skipped" at bounding box center [313, 50] width 36 height 16
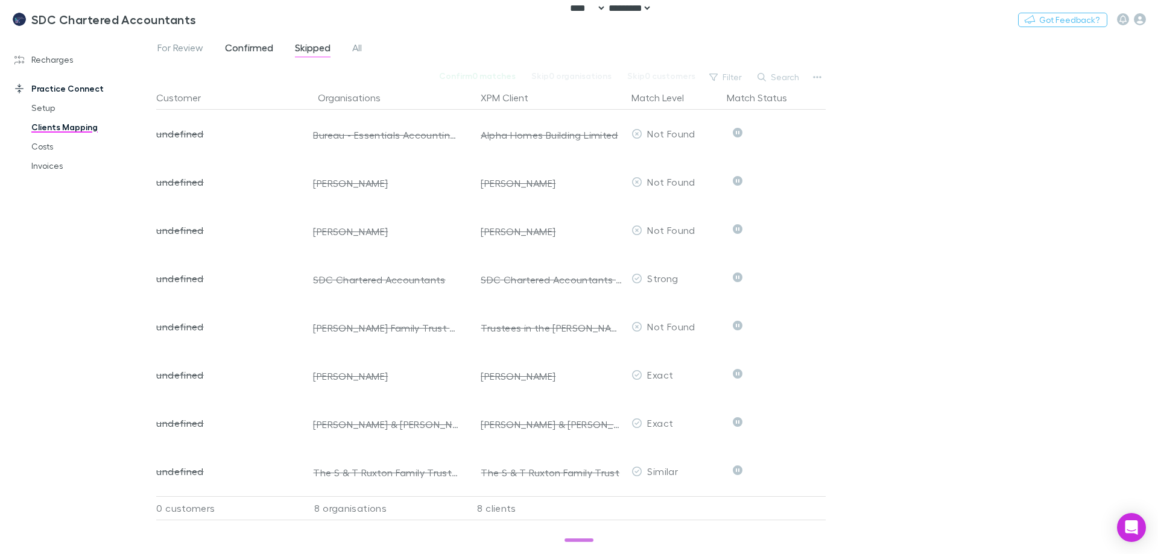
click at [252, 50] on span "Confirmed" at bounding box center [249, 50] width 48 height 16
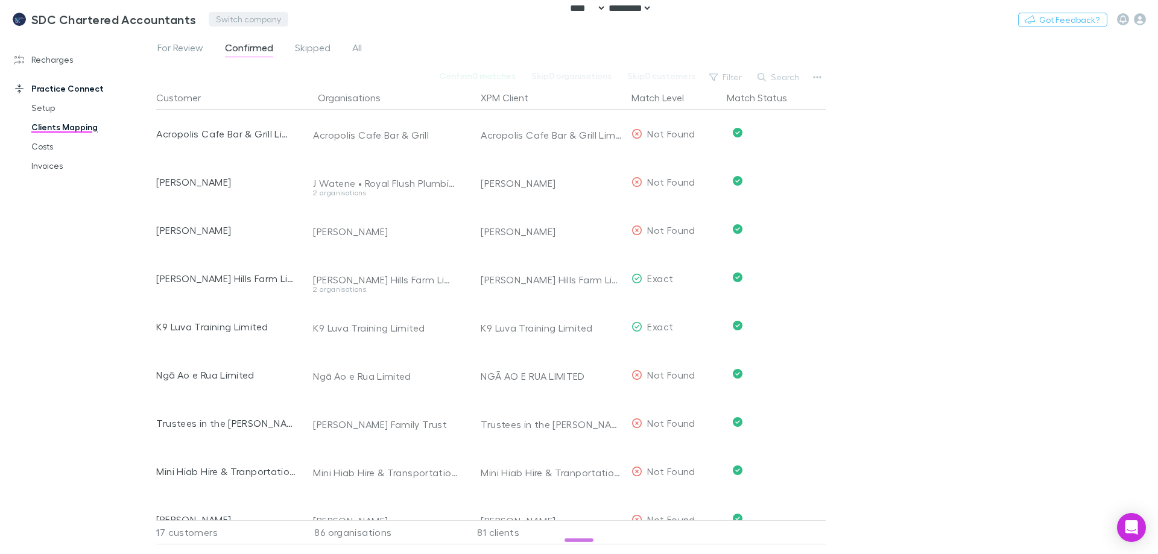
click at [236, 21] on button "Switch company" at bounding box center [249, 19] width 80 height 14
click at [252, 75] on p "Banyan Consulting" at bounding box center [260, 72] width 87 height 14
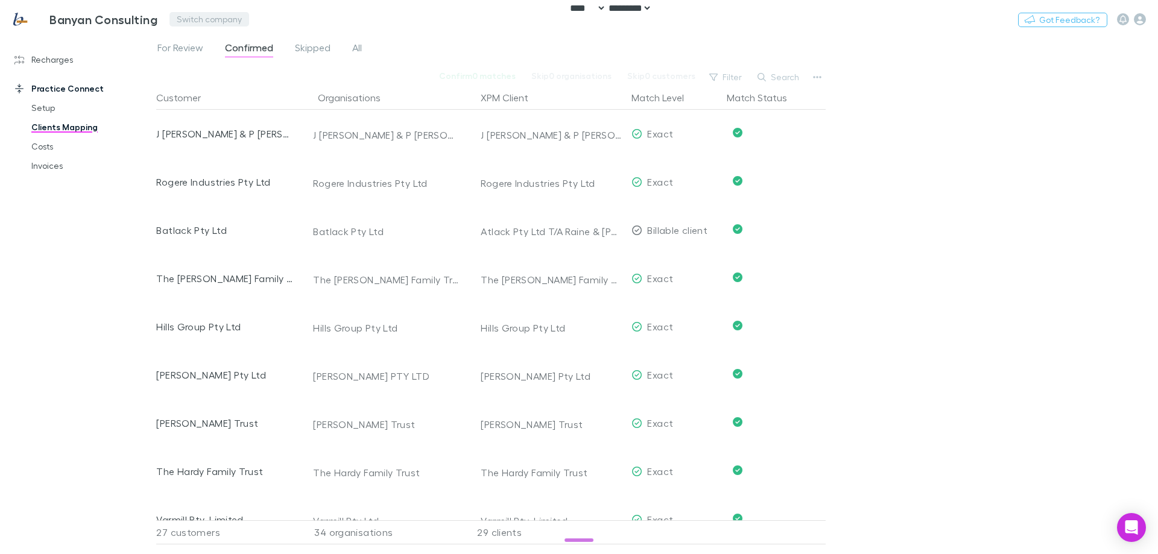
click at [178, 22] on button "Switch company" at bounding box center [210, 19] width 80 height 14
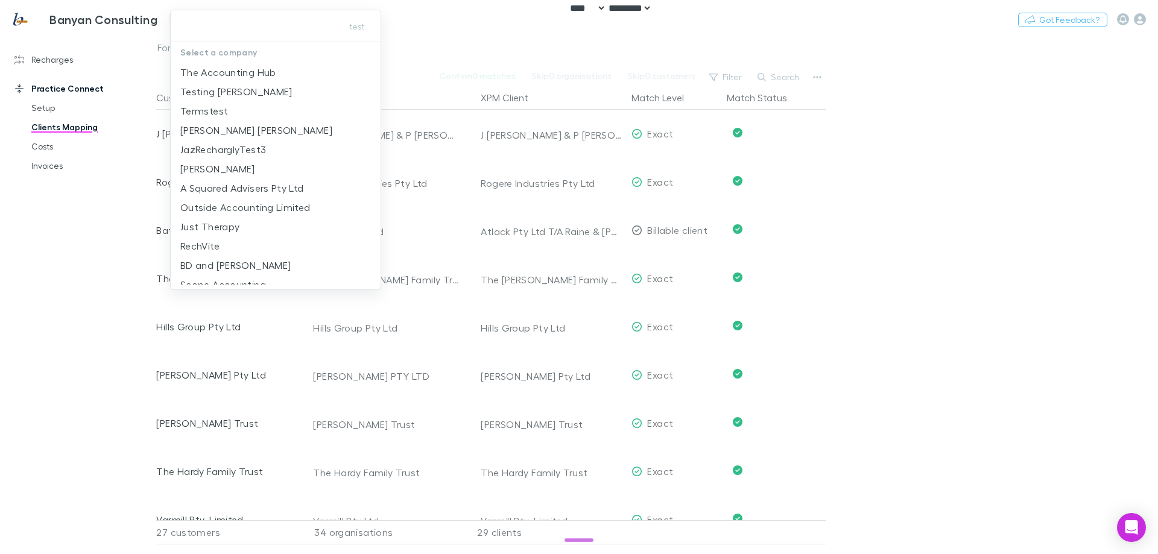
type input "**********"
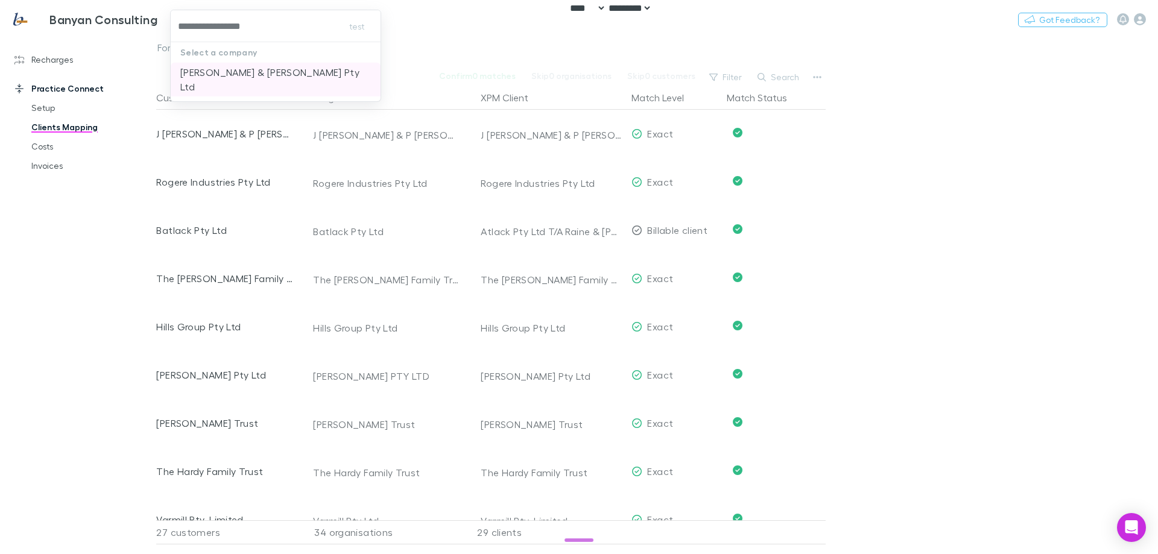
click at [208, 67] on p "[PERSON_NAME] & [PERSON_NAME] Pty Ltd" at bounding box center [275, 79] width 191 height 29
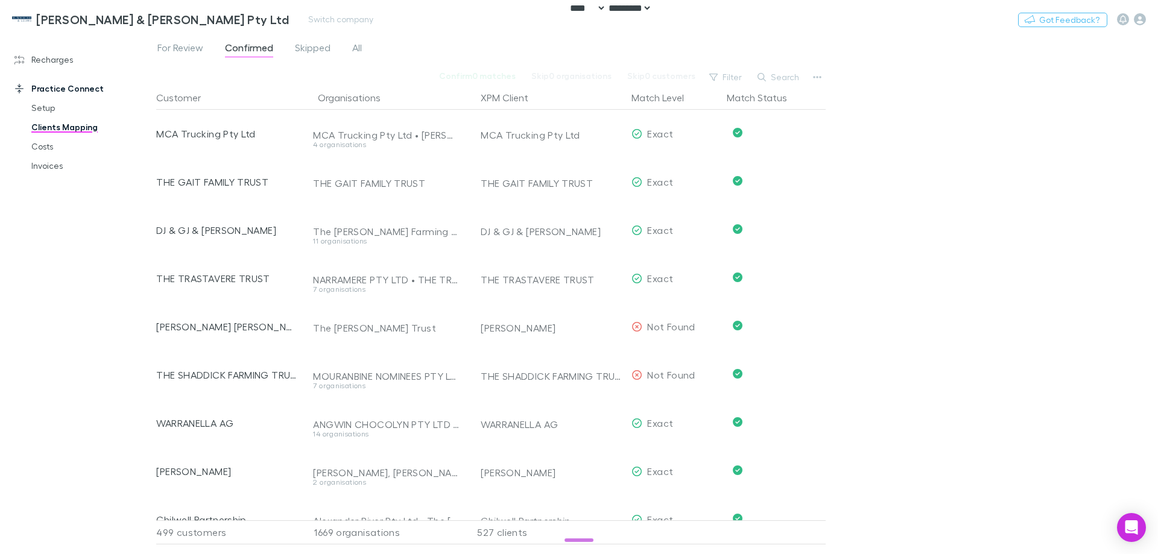
click at [242, 11] on div "[PERSON_NAME] & [PERSON_NAME] Pty Ltd Switch company Nothing Got Feedback?" at bounding box center [579, 19] width 1158 height 39
click at [301, 18] on button "Switch company" at bounding box center [341, 19] width 80 height 14
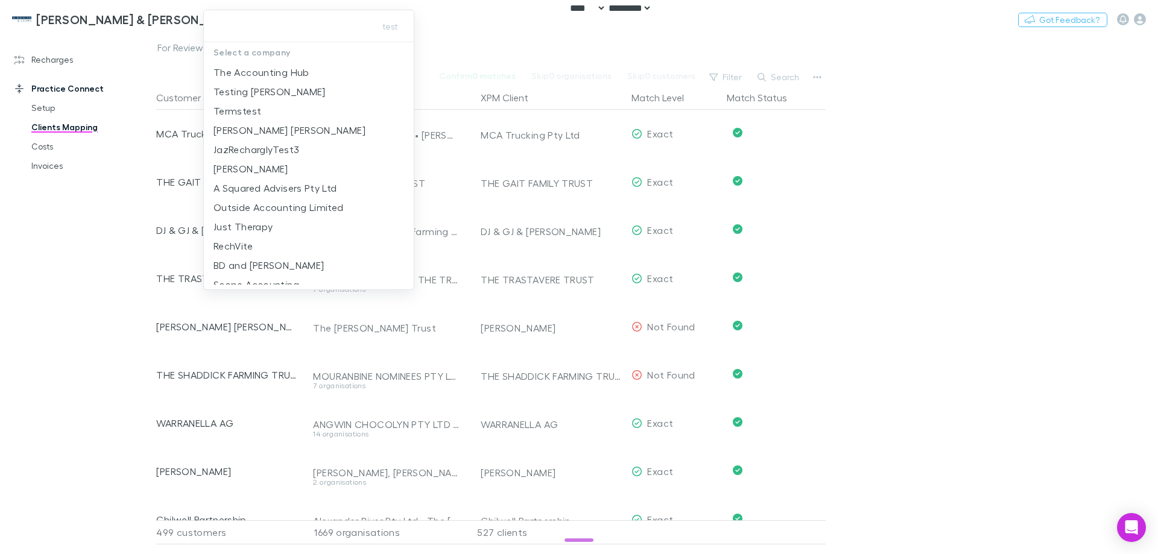
type input "*********"
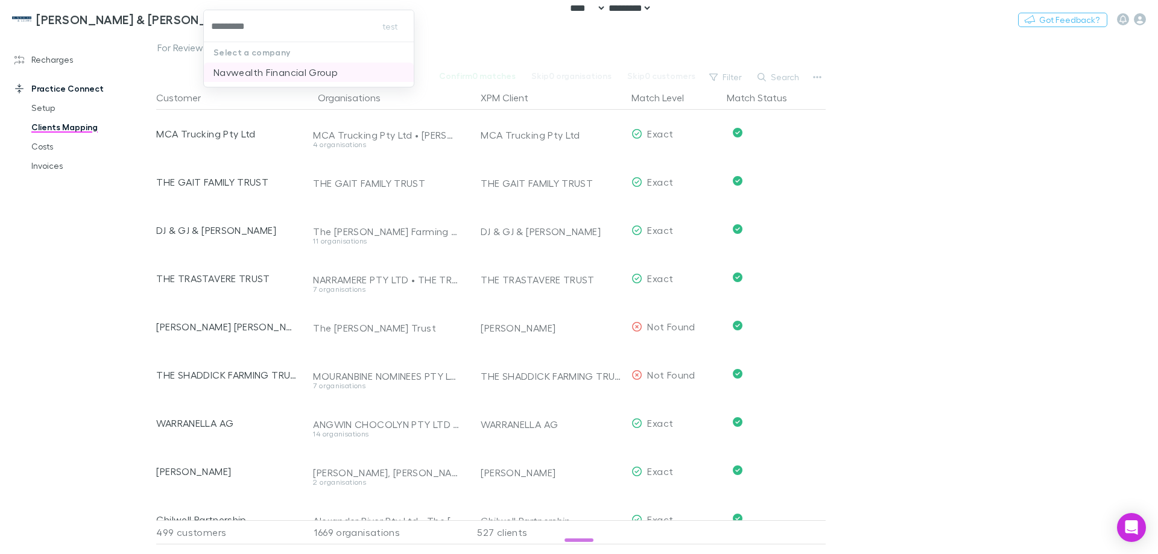
click at [255, 63] on li "Navwealth Financial Group" at bounding box center [309, 72] width 210 height 19
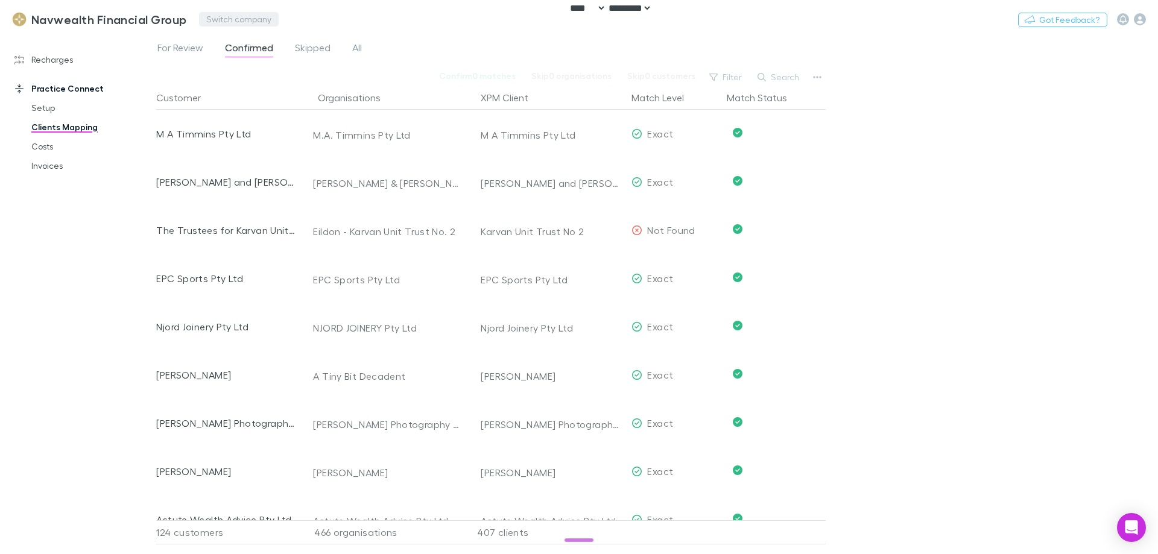
click at [250, 17] on button "Switch company" at bounding box center [239, 19] width 80 height 14
type input "*****"
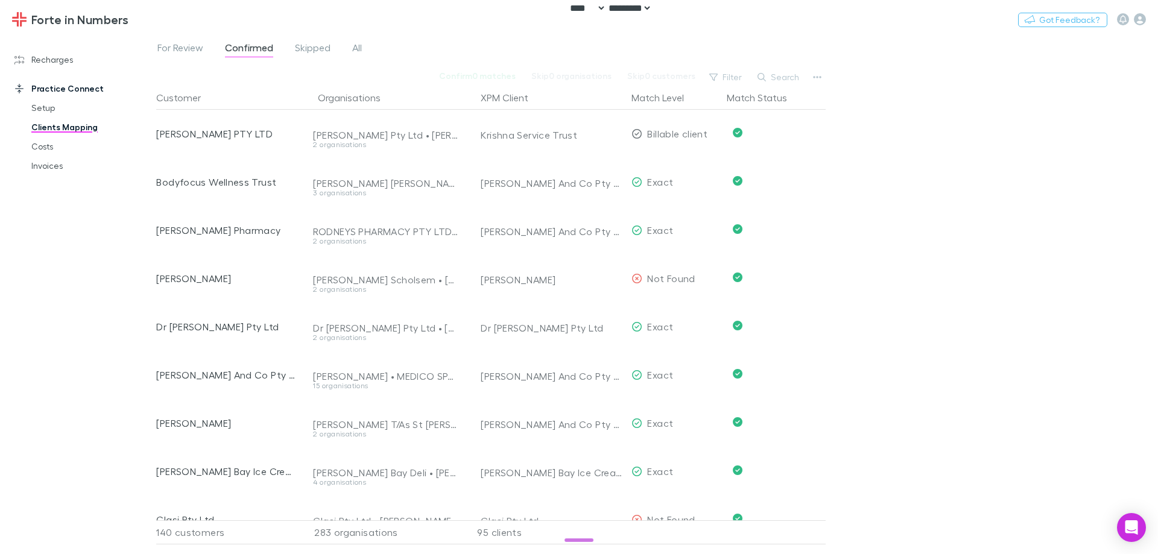
click at [247, 47] on span "Confirmed" at bounding box center [249, 50] width 48 height 16
click at [323, 47] on span "Skipped" at bounding box center [313, 50] width 36 height 16
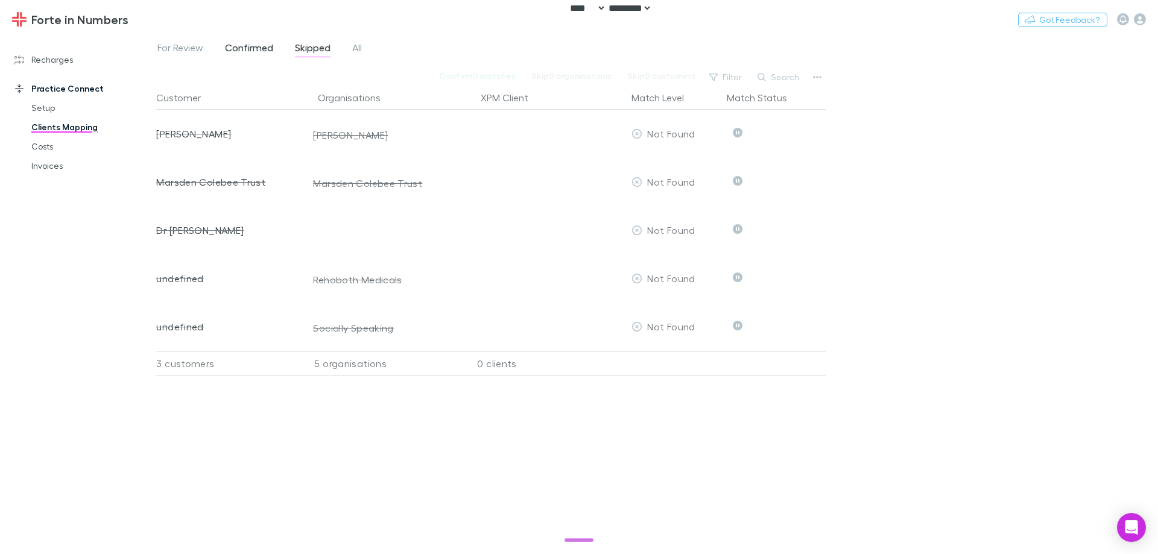
click at [232, 45] on span "Confirmed" at bounding box center [249, 50] width 48 height 16
